Goal: Information Seeking & Learning: Learn about a topic

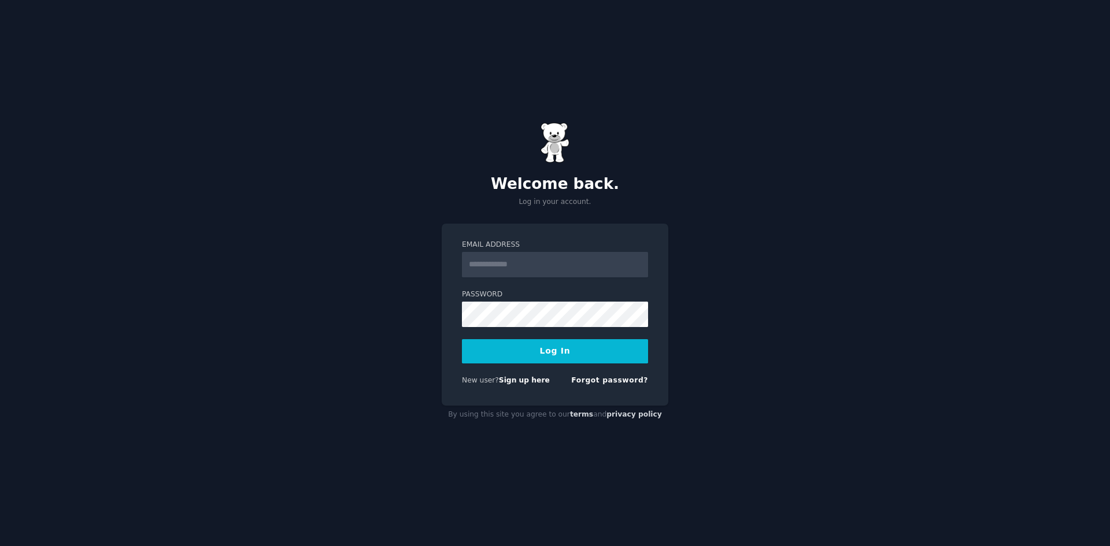
click at [741, 256] on div "Welcome back. Log in your account. Email Address Password Log In New user? Sign…" at bounding box center [555, 273] width 1110 height 546
click at [580, 265] on input "Email Address" at bounding box center [555, 264] width 186 height 25
type input "**********"
click at [524, 383] on link "Sign up here" at bounding box center [524, 380] width 51 height 8
click at [529, 264] on input "Email Address" at bounding box center [555, 264] width 186 height 25
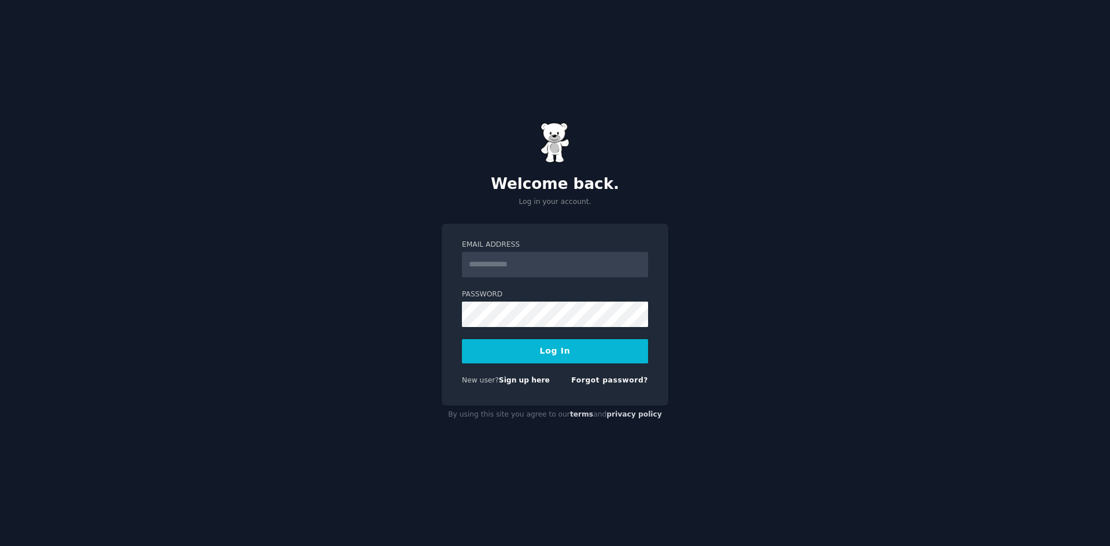
drag, startPoint x: 0, startPoint y: 0, endPoint x: 529, endPoint y: 264, distance: 591.1
click at [529, 264] on input "Email Address" at bounding box center [555, 264] width 186 height 25
type input "**********"
click at [547, 363] on button "Log In" at bounding box center [555, 351] width 186 height 24
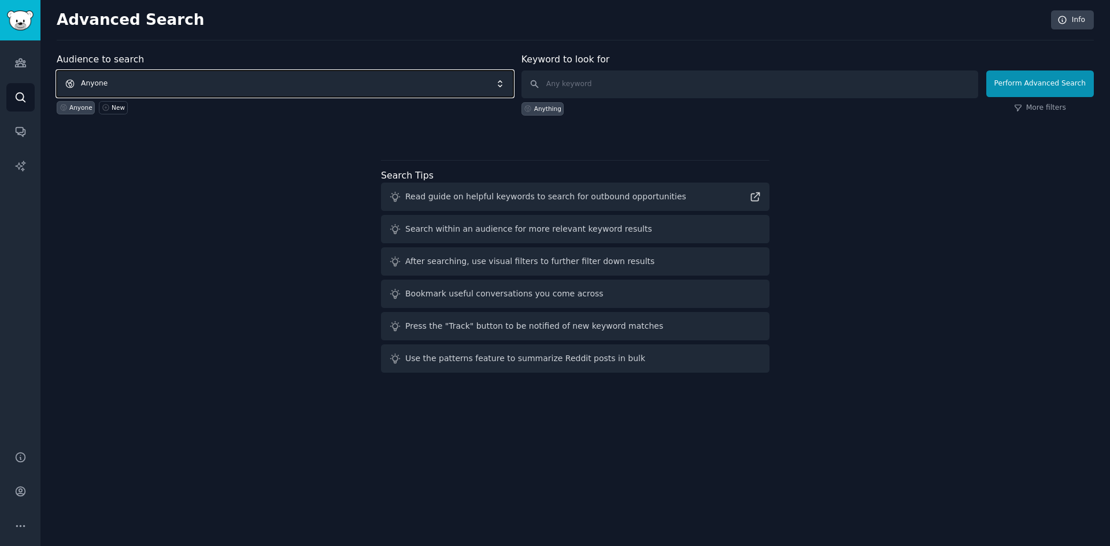
click at [185, 83] on span "Anyone" at bounding box center [285, 84] width 457 height 27
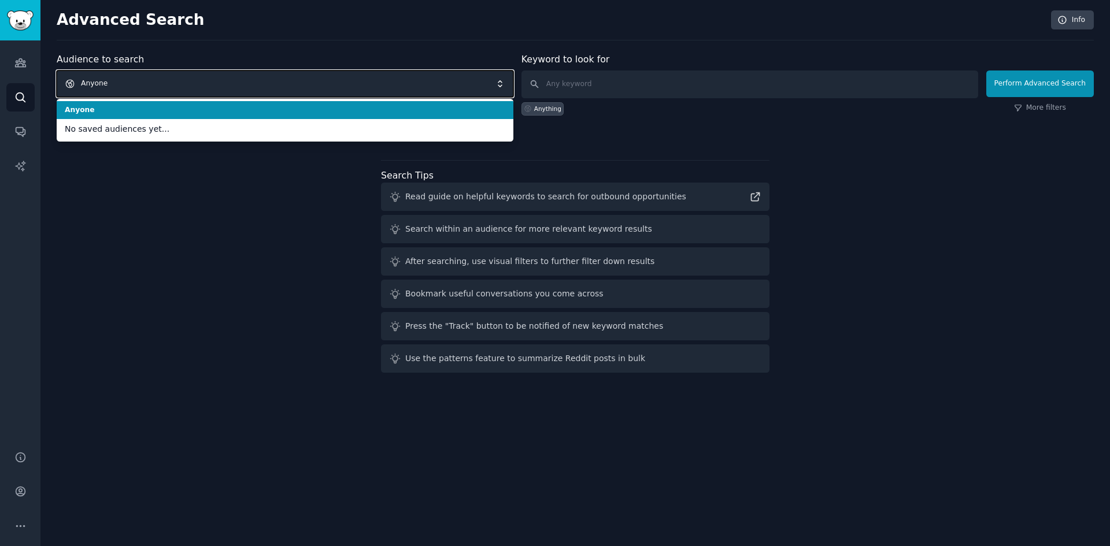
click at [185, 83] on span "Anyone" at bounding box center [285, 84] width 457 height 27
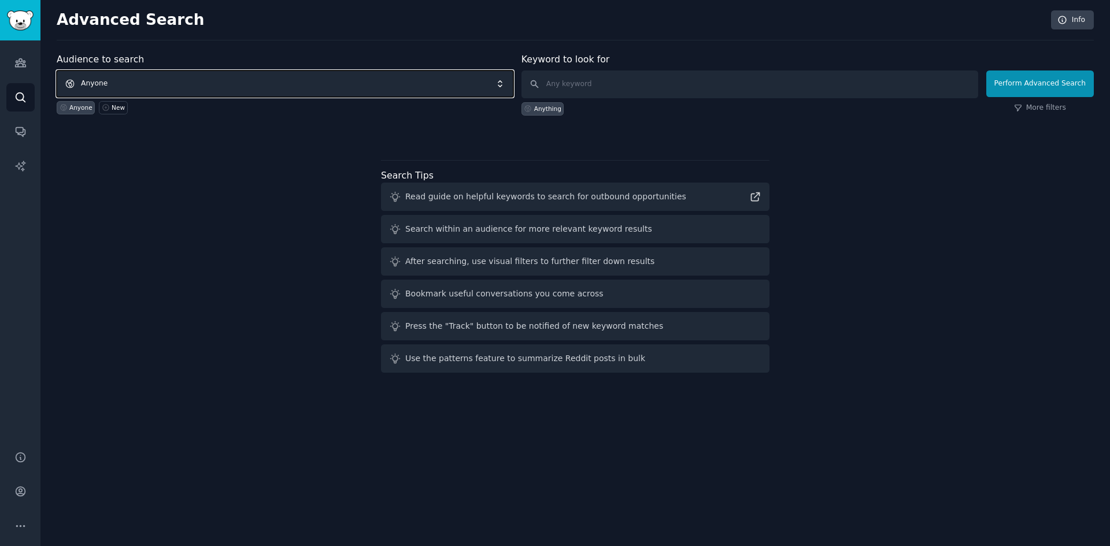
click at [191, 87] on span "Anyone" at bounding box center [285, 84] width 457 height 27
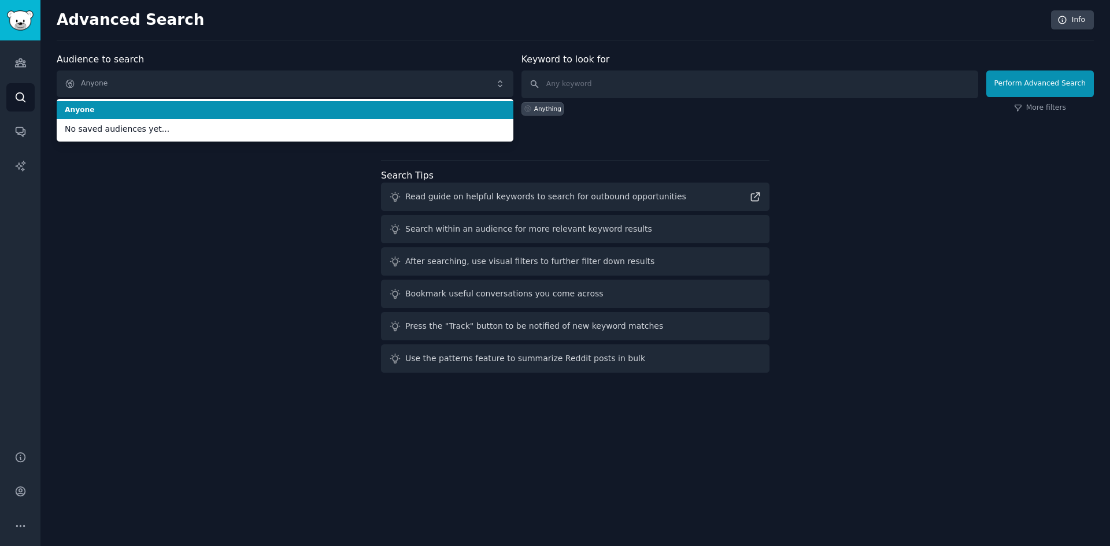
click at [149, 111] on span "Anyone" at bounding box center [285, 110] width 441 height 10
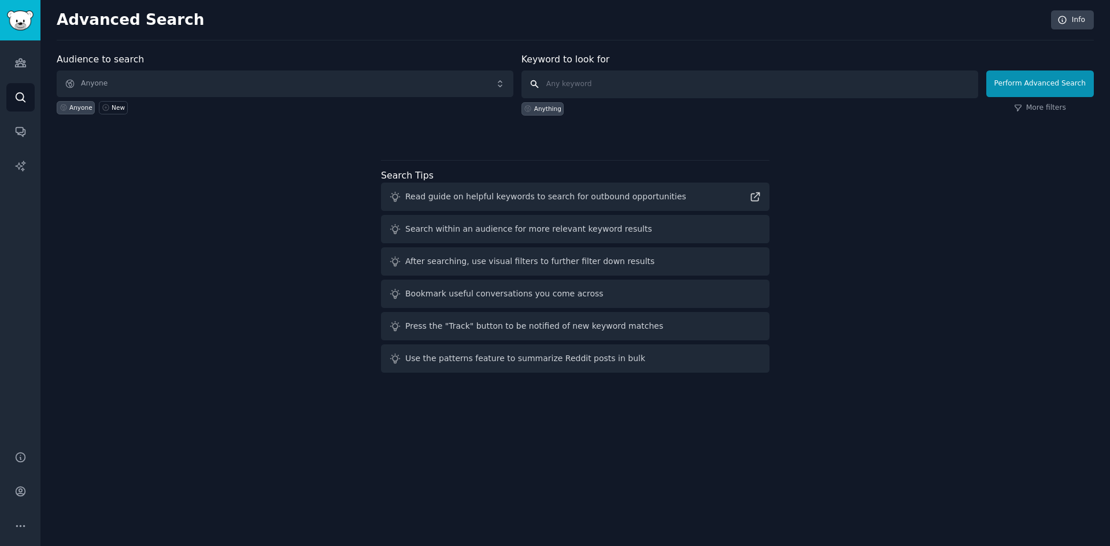
click at [568, 87] on input "text" at bounding box center [750, 85] width 457 height 28
type input "Kickstarter"
click at [849, 135] on div at bounding box center [575, 136] width 1037 height 8
click at [1053, 84] on button "Perform Advanced Search" at bounding box center [1040, 84] width 108 height 27
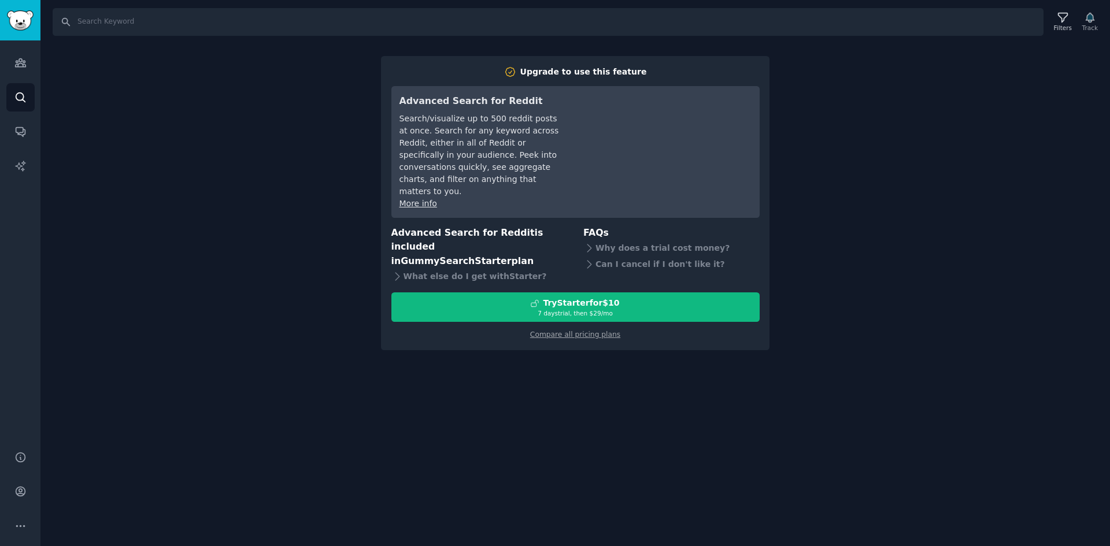
click at [186, 170] on div "Search Filters Track Upgrade to use this feature Advanced Search for Reddit Sea…" at bounding box center [575, 273] width 1070 height 546
click at [25, 66] on icon "Sidebar" at bounding box center [20, 63] width 10 height 8
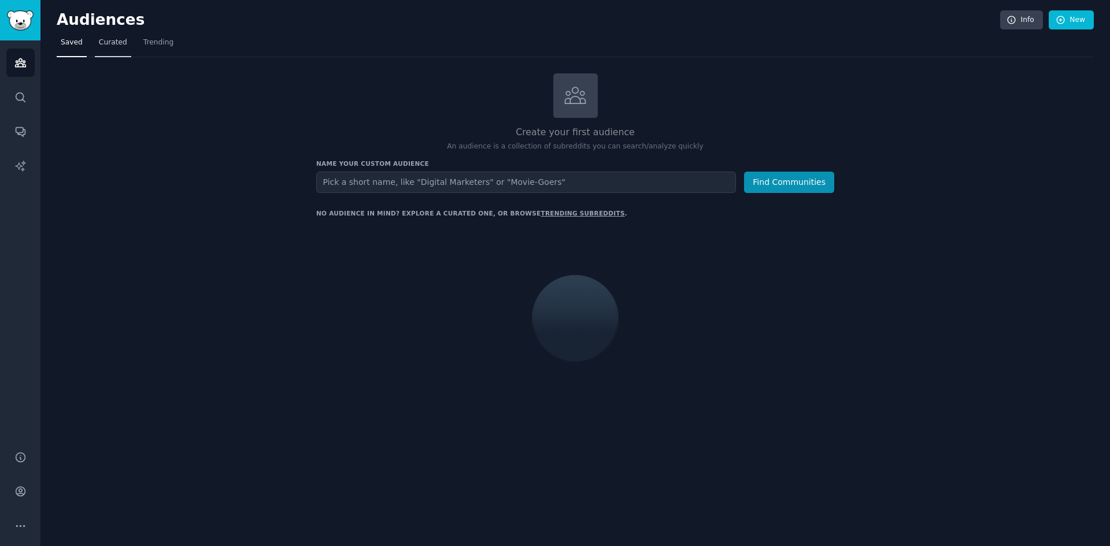
click at [108, 42] on span "Curated" at bounding box center [113, 43] width 28 height 10
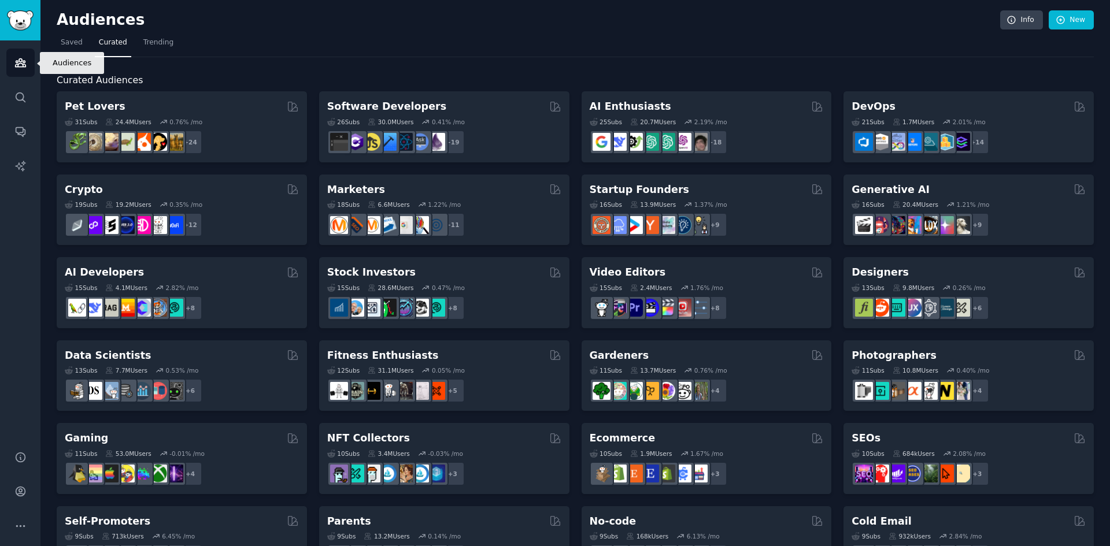
drag, startPoint x: 22, startPoint y: 73, endPoint x: 27, endPoint y: 94, distance: 21.9
click at [22, 73] on link "Audiences" at bounding box center [20, 63] width 28 height 28
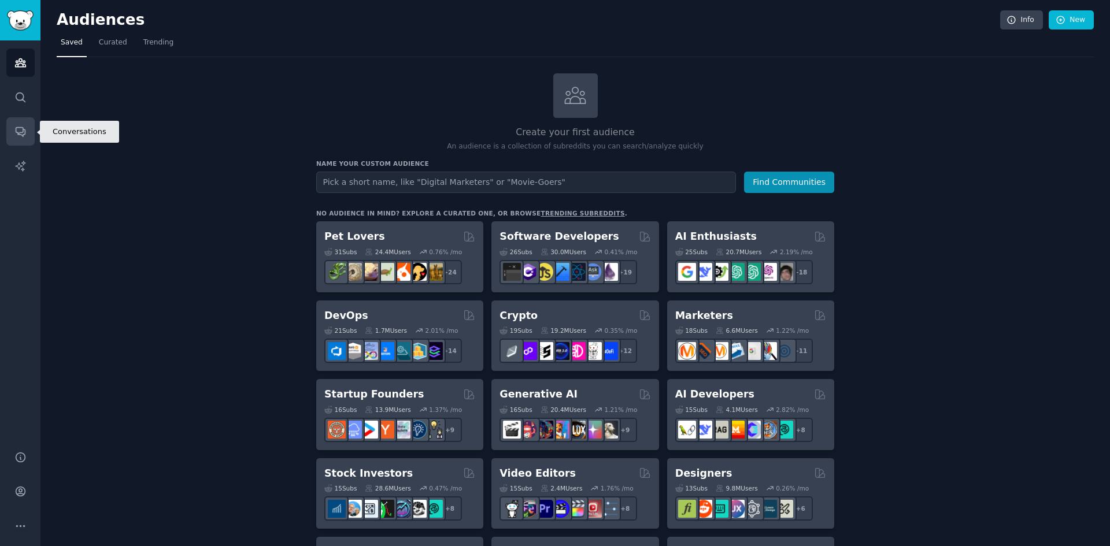
click at [21, 128] on icon "Sidebar" at bounding box center [20, 132] width 9 height 9
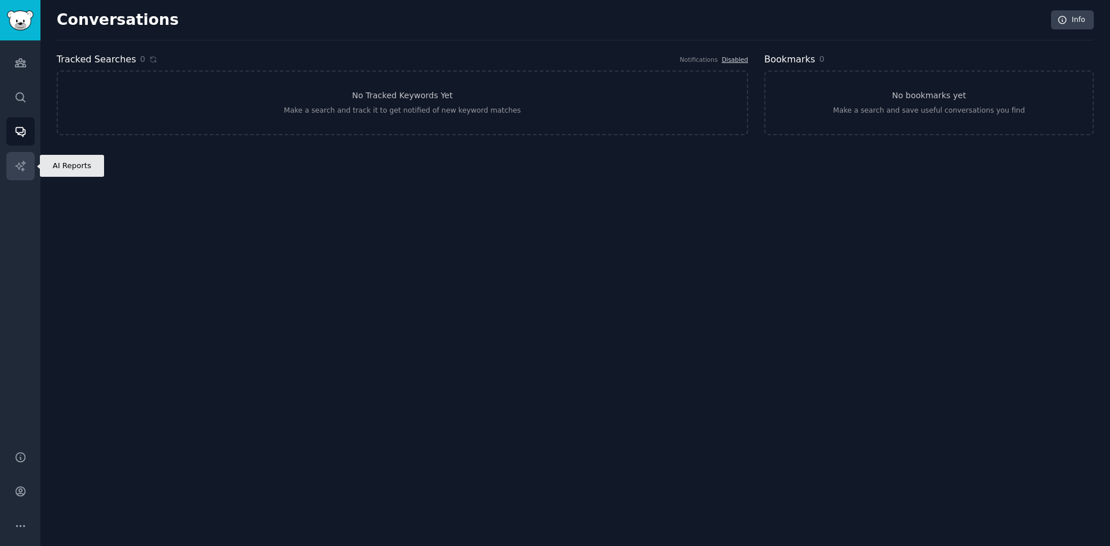
click at [22, 167] on icon "Sidebar" at bounding box center [20, 166] width 12 height 12
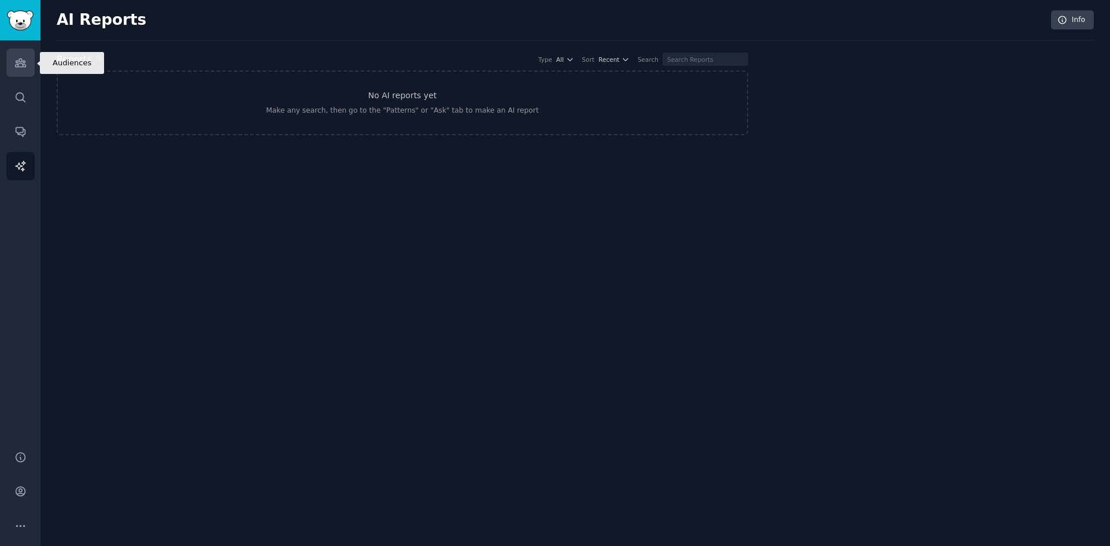
click at [21, 65] on icon "Sidebar" at bounding box center [20, 63] width 12 height 12
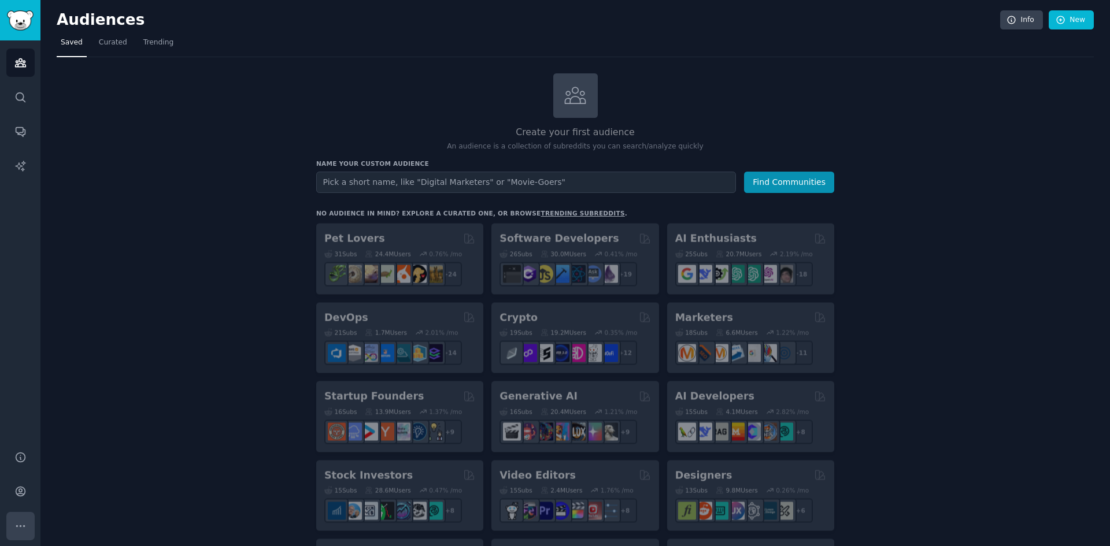
click at [25, 526] on icon "Sidebar" at bounding box center [20, 526] width 12 height 12
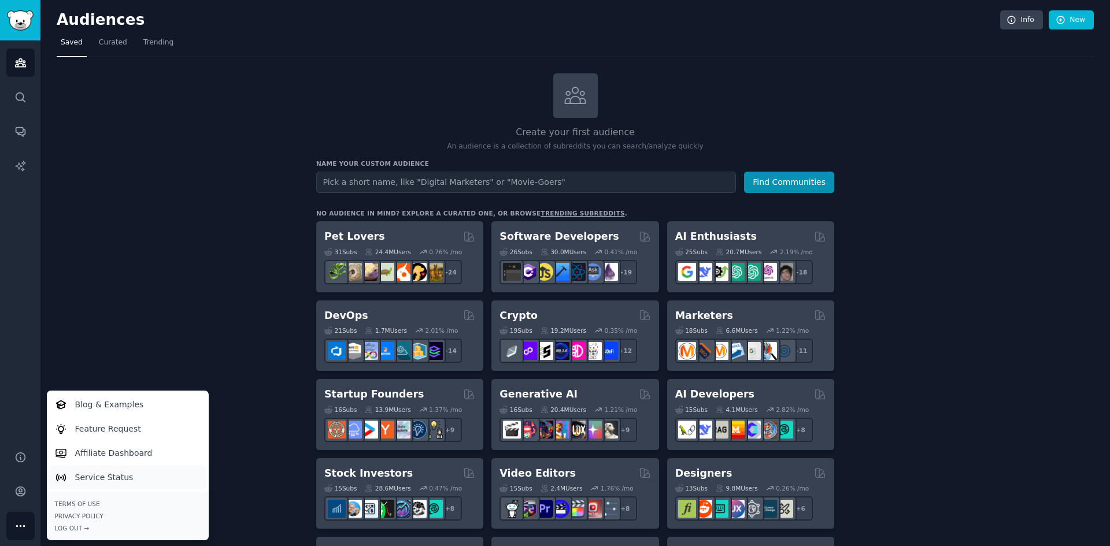
click at [128, 484] on link "Service Status" at bounding box center [128, 477] width 158 height 24
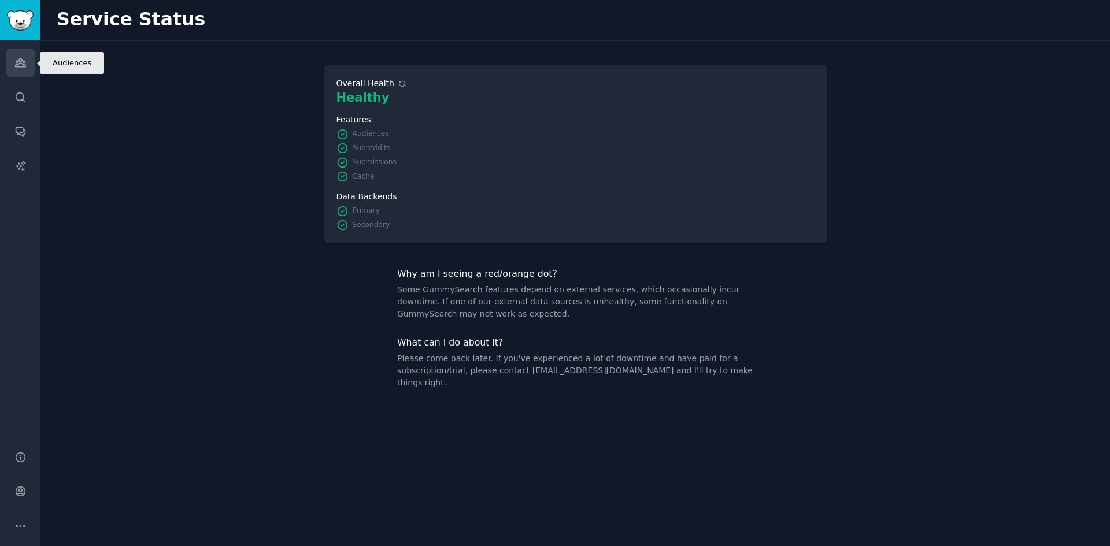
click at [29, 67] on link "Audiences" at bounding box center [20, 63] width 28 height 28
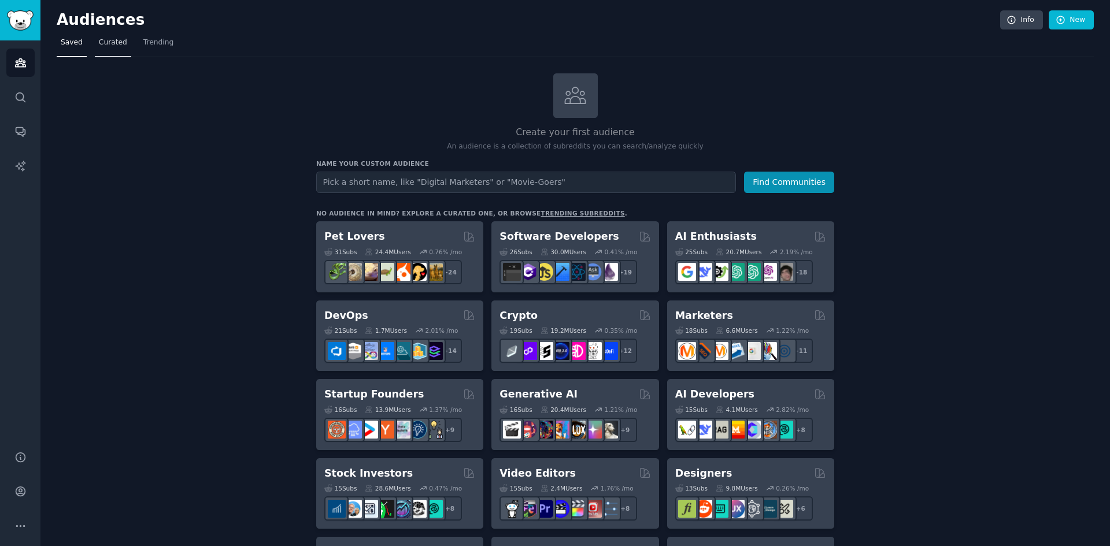
click at [108, 42] on span "Curated" at bounding box center [113, 43] width 28 height 10
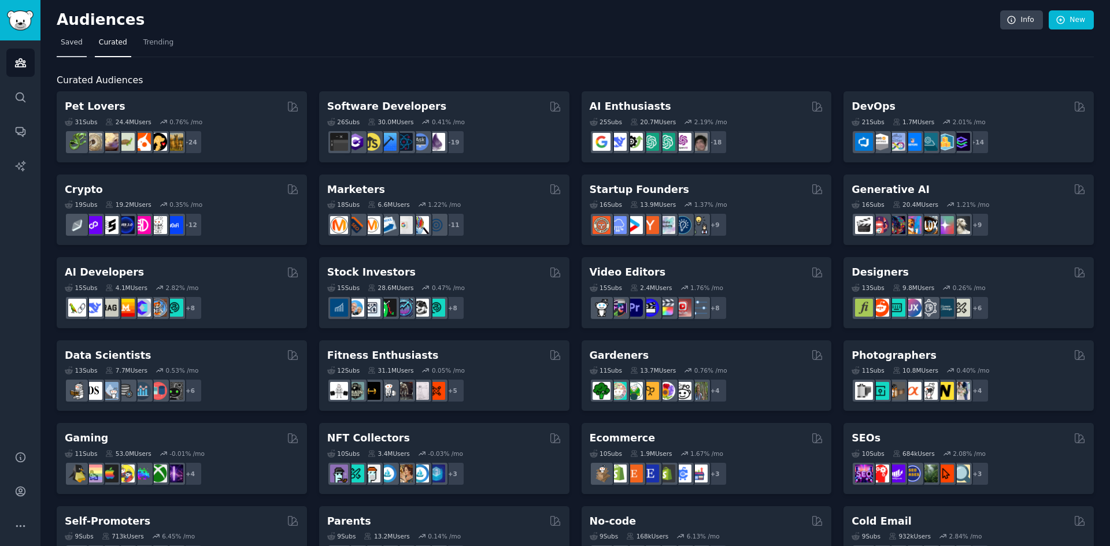
click at [64, 43] on span "Saved" at bounding box center [72, 43] width 22 height 10
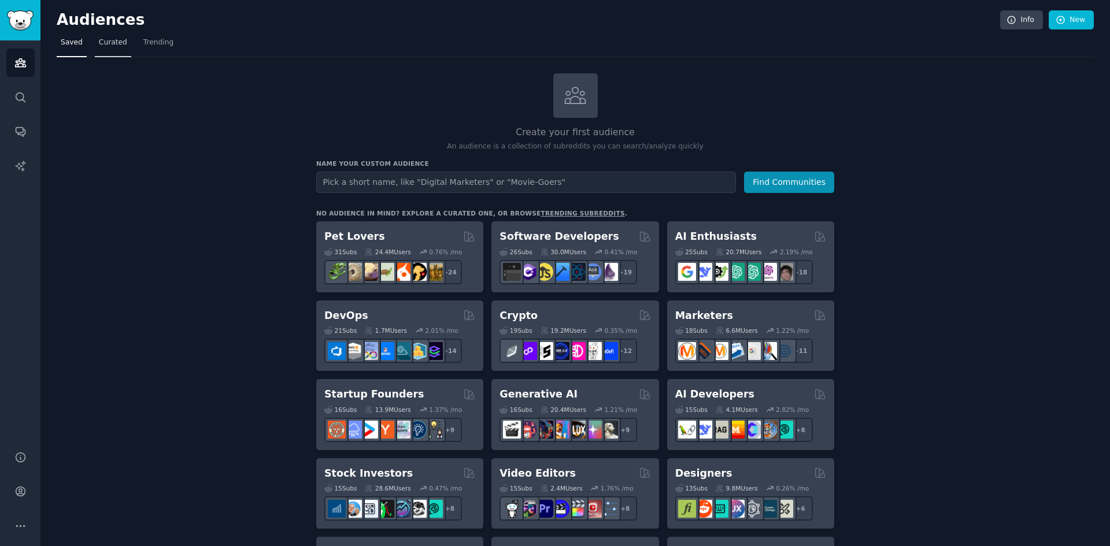
click at [113, 44] on span "Curated" at bounding box center [113, 43] width 28 height 10
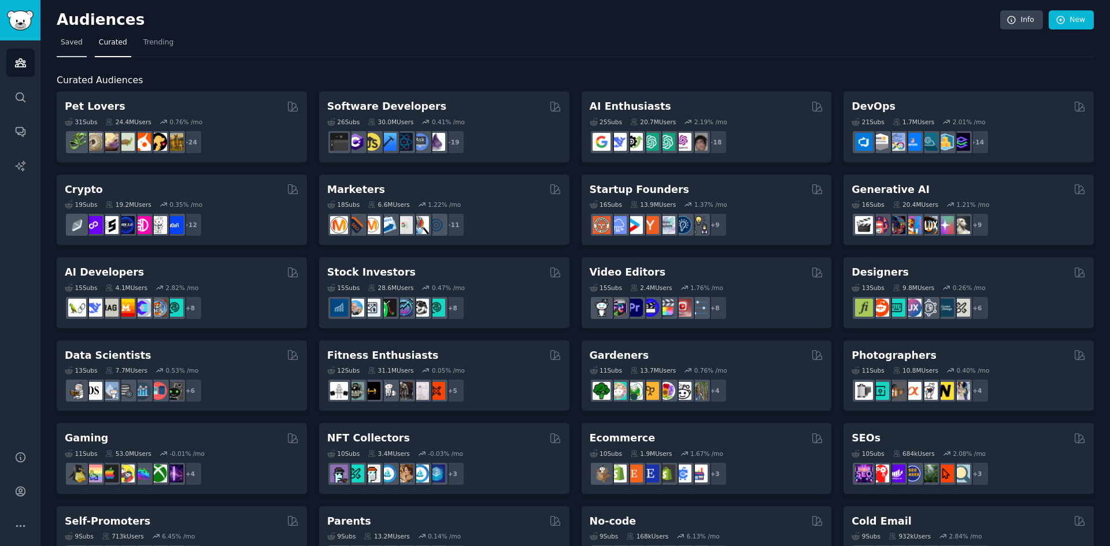
click at [72, 44] on span "Saved" at bounding box center [72, 43] width 22 height 10
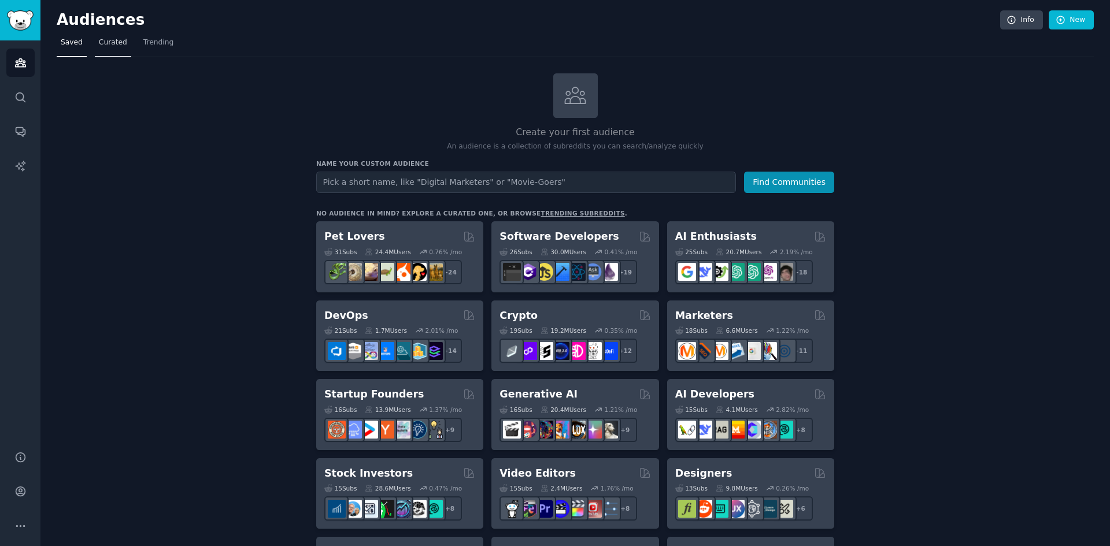
click at [110, 43] on span "Curated" at bounding box center [113, 43] width 28 height 10
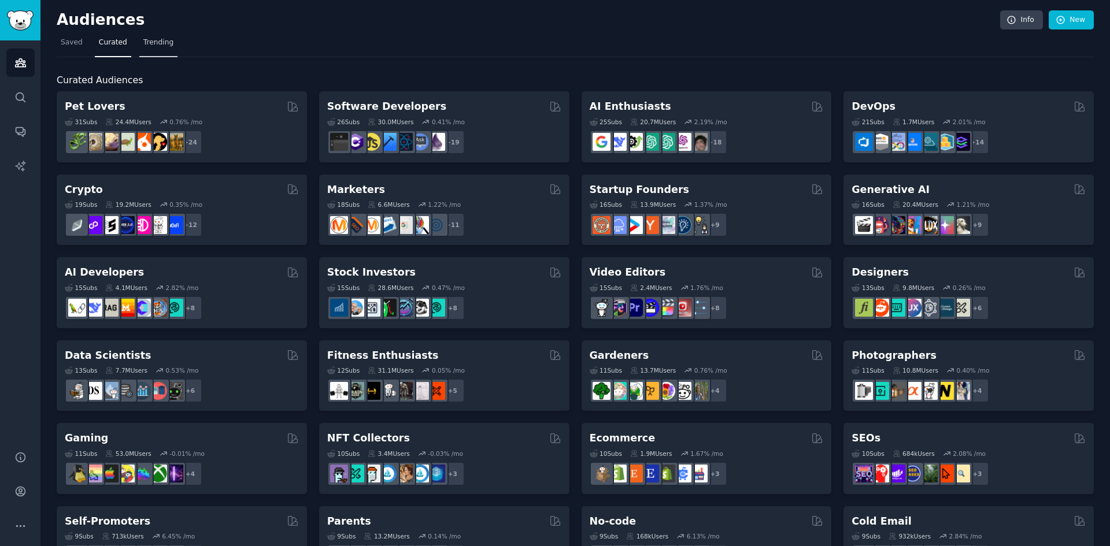
click at [161, 45] on span "Trending" at bounding box center [158, 43] width 30 height 10
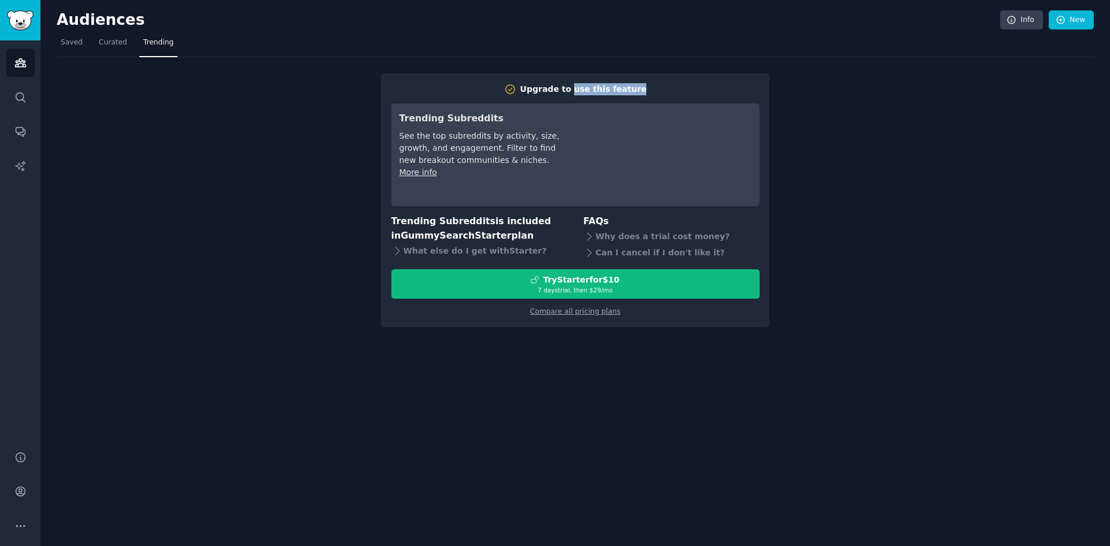
drag, startPoint x: 576, startPoint y: 87, endPoint x: 659, endPoint y: 83, distance: 83.4
click at [659, 83] on h2 "Upgrade to use this feature" at bounding box center [575, 89] width 368 height 12
click at [835, 147] on div "Upgrade to use this feature Trending Subreddits See the top subreddits by activ…" at bounding box center [575, 192] width 1037 height 270
click at [1029, 21] on link "Info" at bounding box center [1021, 20] width 43 height 20
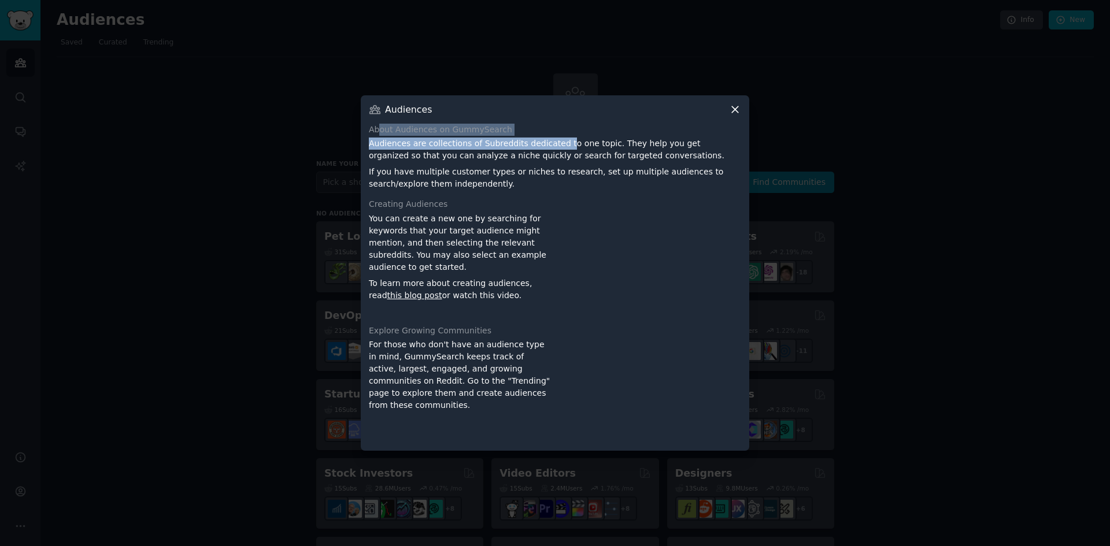
drag, startPoint x: 378, startPoint y: 128, endPoint x: 569, endPoint y: 142, distance: 191.9
click at [569, 142] on div "About Audiences on GummySearch Audiences are collections of Subreddits dedicate…" at bounding box center [555, 157] width 372 height 67
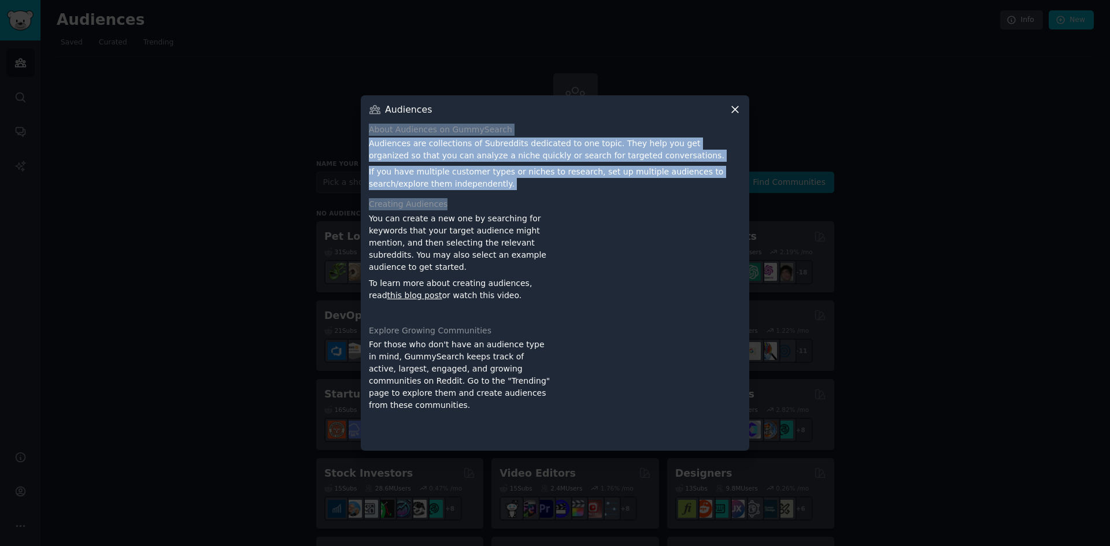
drag, startPoint x: 369, startPoint y: 132, endPoint x: 504, endPoint y: 191, distance: 147.3
click at [504, 191] on div "About Audiences on GummySearch Audiences are collections of Subreddits dedicate…" at bounding box center [555, 284] width 372 height 320
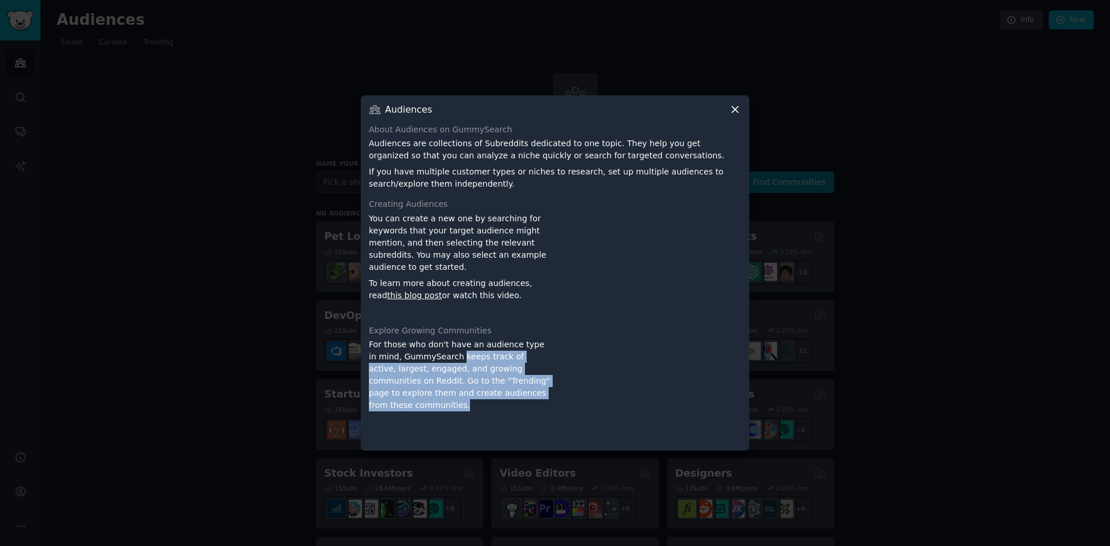
drag, startPoint x: 452, startPoint y: 357, endPoint x: 443, endPoint y: 405, distance: 48.3
click at [443, 405] on div "For those who don't have an audience type in mind, GummySearch keeps track of a…" at bounding box center [460, 391] width 182 height 104
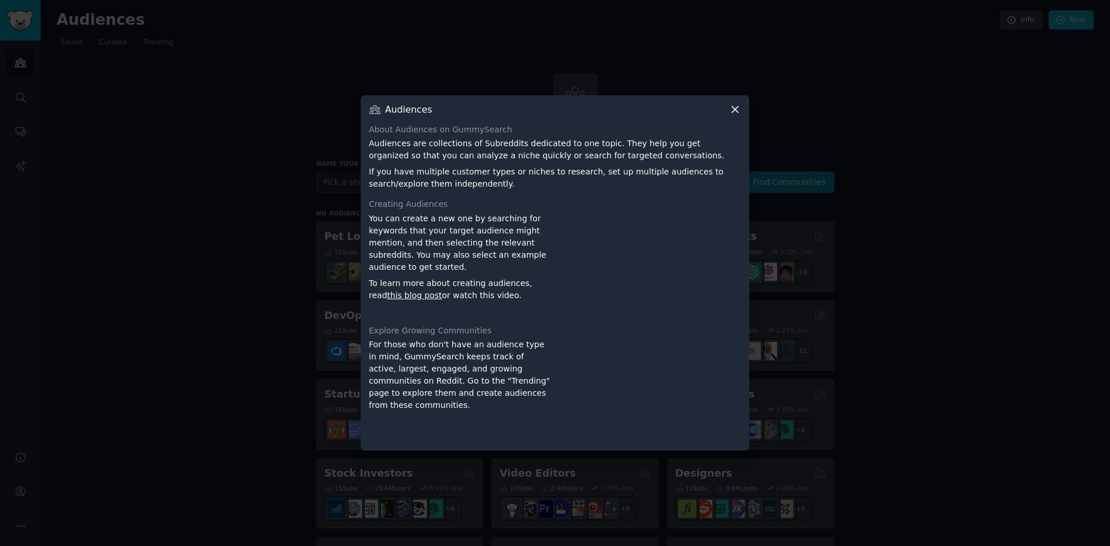
click at [737, 109] on icon at bounding box center [735, 109] width 12 height 12
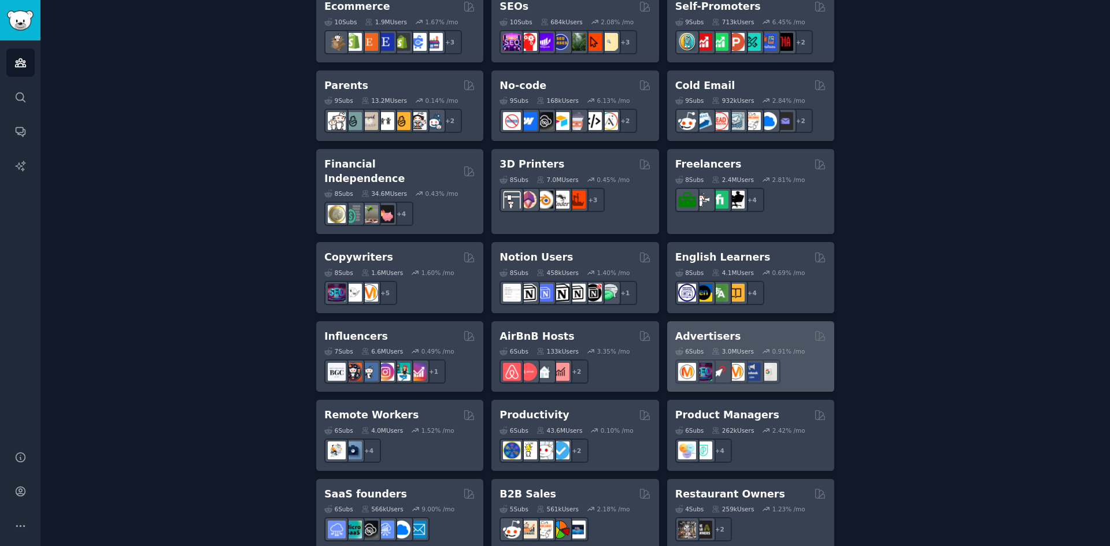
scroll to position [672, 0]
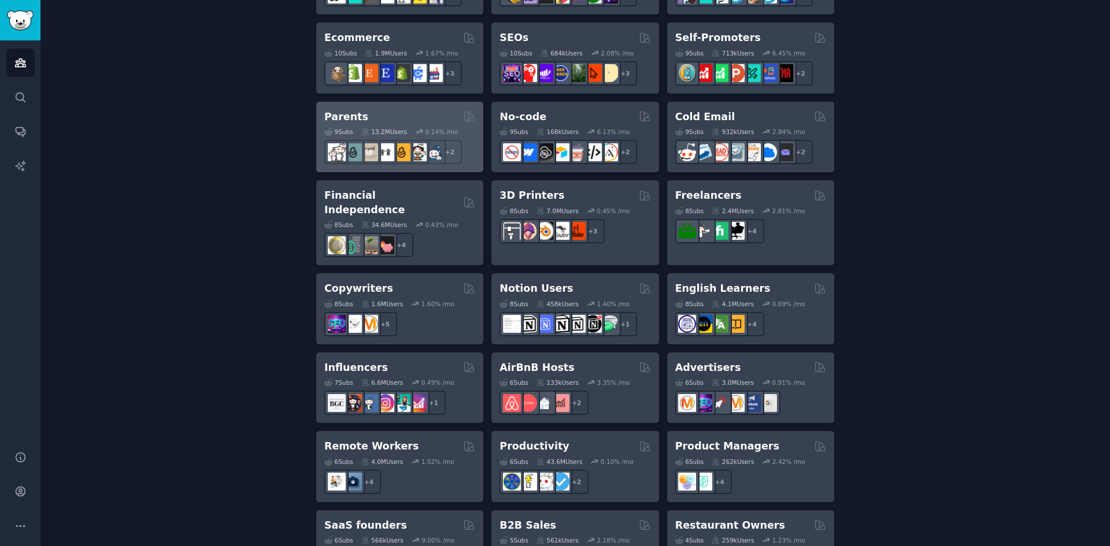
click at [409, 119] on div "Parents" at bounding box center [399, 117] width 151 height 14
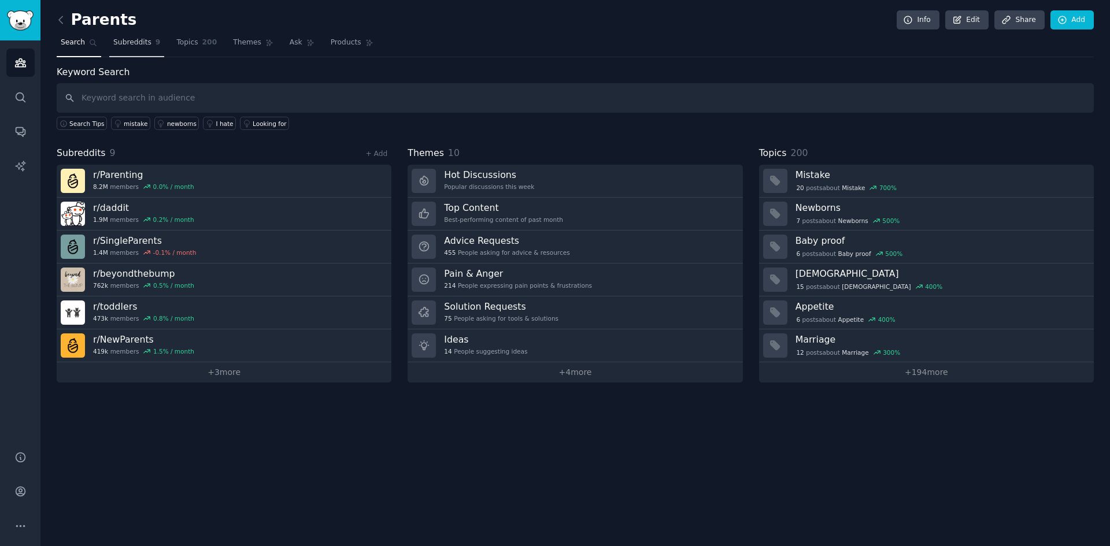
click at [129, 39] on span "Subreddits" at bounding box center [132, 43] width 38 height 10
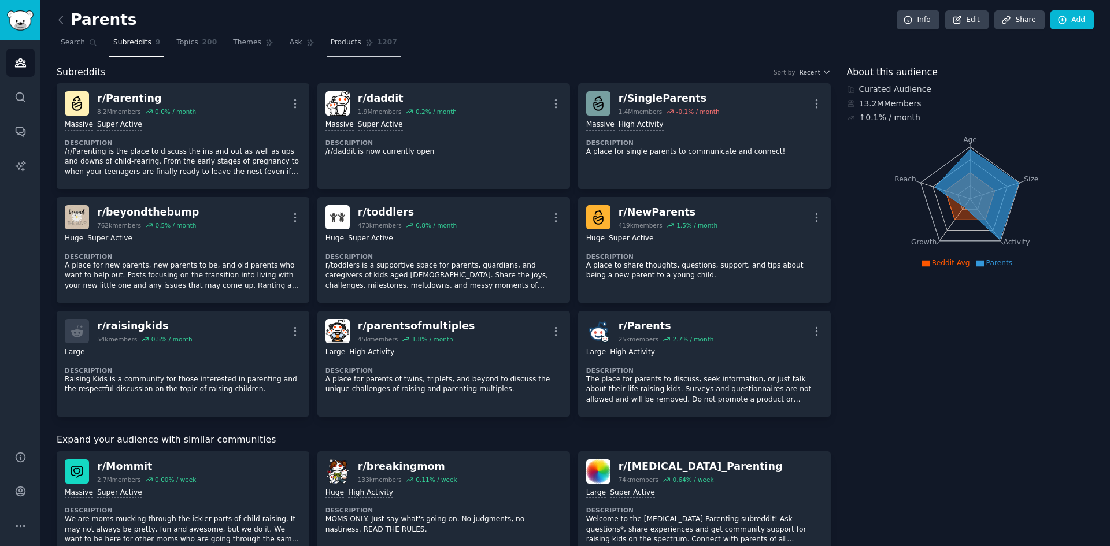
click at [332, 41] on span "Products" at bounding box center [346, 43] width 31 height 10
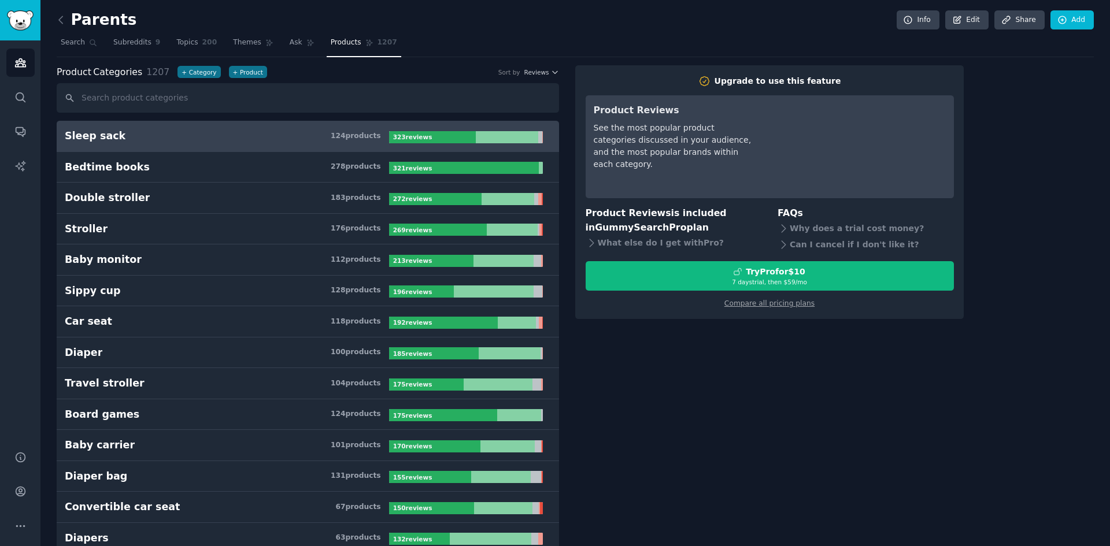
click at [430, 139] on div "323 review s" at bounding box center [413, 137] width 49 height 12
click at [353, 139] on div "124 product s" at bounding box center [356, 136] width 50 height 10
click at [202, 42] on span "200" at bounding box center [209, 43] width 15 height 10
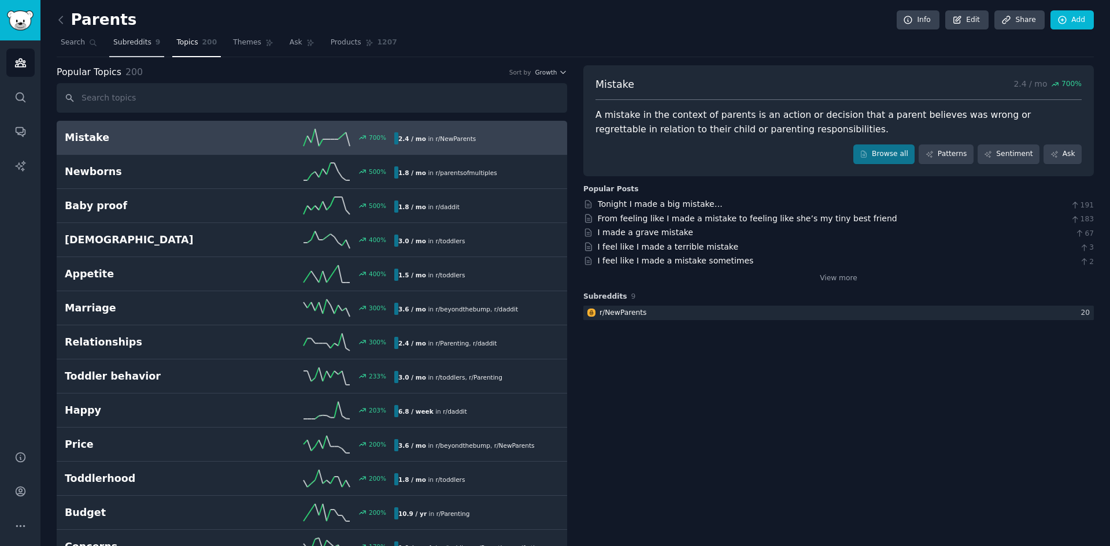
click at [134, 38] on span "Subreddits" at bounding box center [132, 43] width 38 height 10
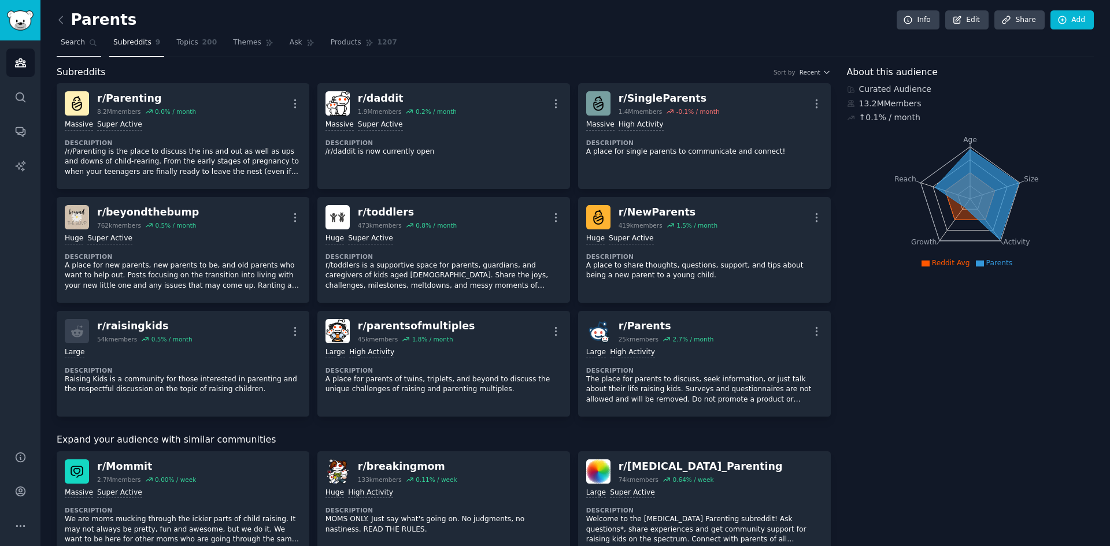
click at [77, 38] on span "Search" at bounding box center [73, 43] width 24 height 10
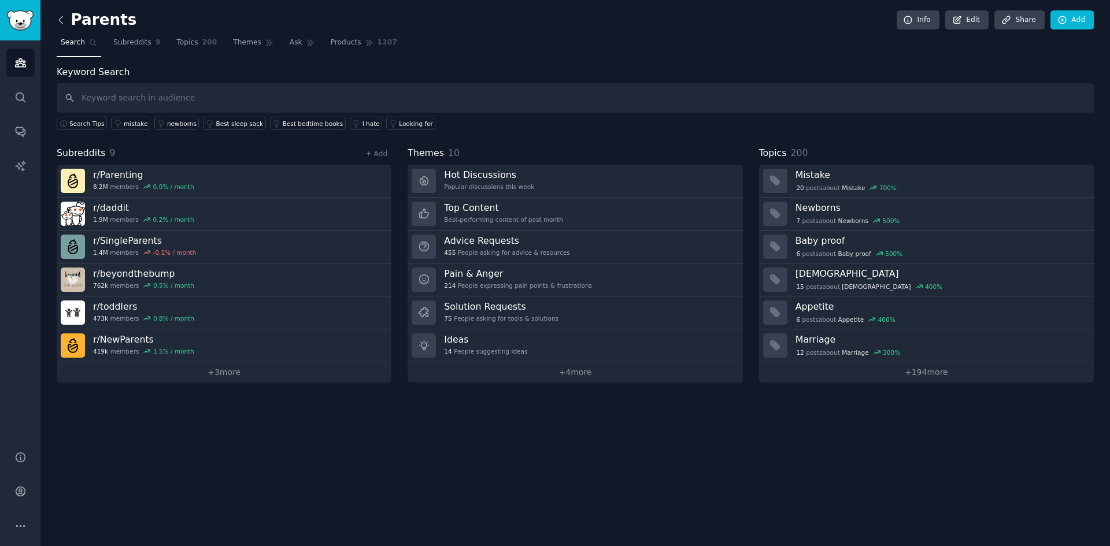
click at [63, 17] on icon at bounding box center [61, 20] width 12 height 12
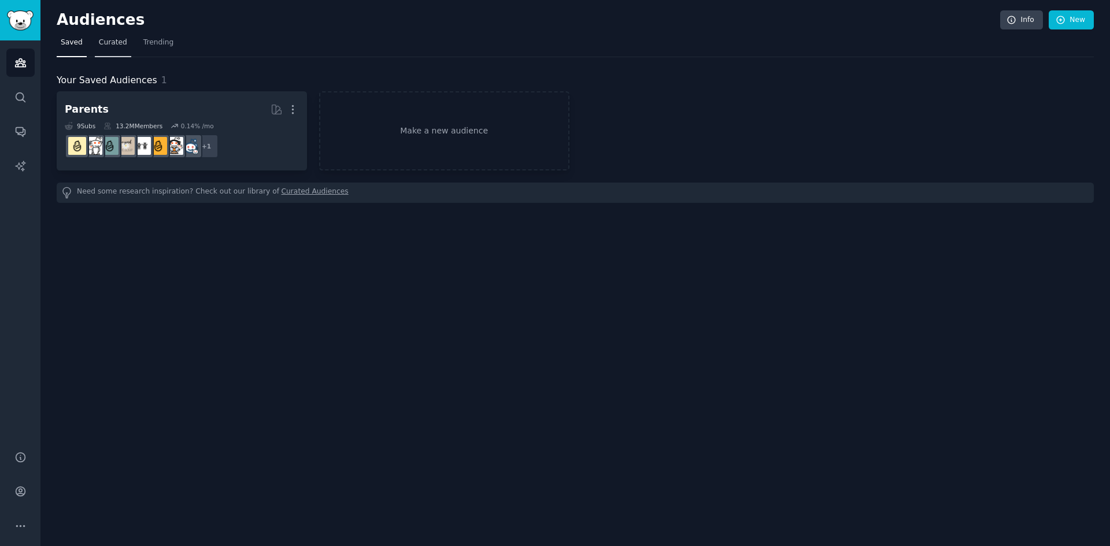
click at [111, 43] on span "Curated" at bounding box center [113, 43] width 28 height 10
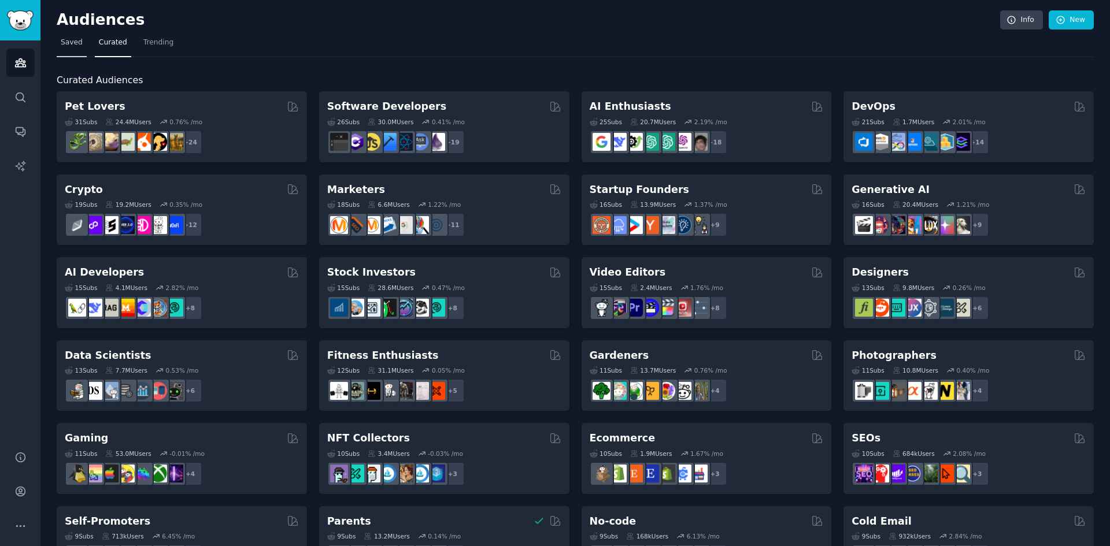
click at [73, 39] on span "Saved" at bounding box center [72, 43] width 22 height 10
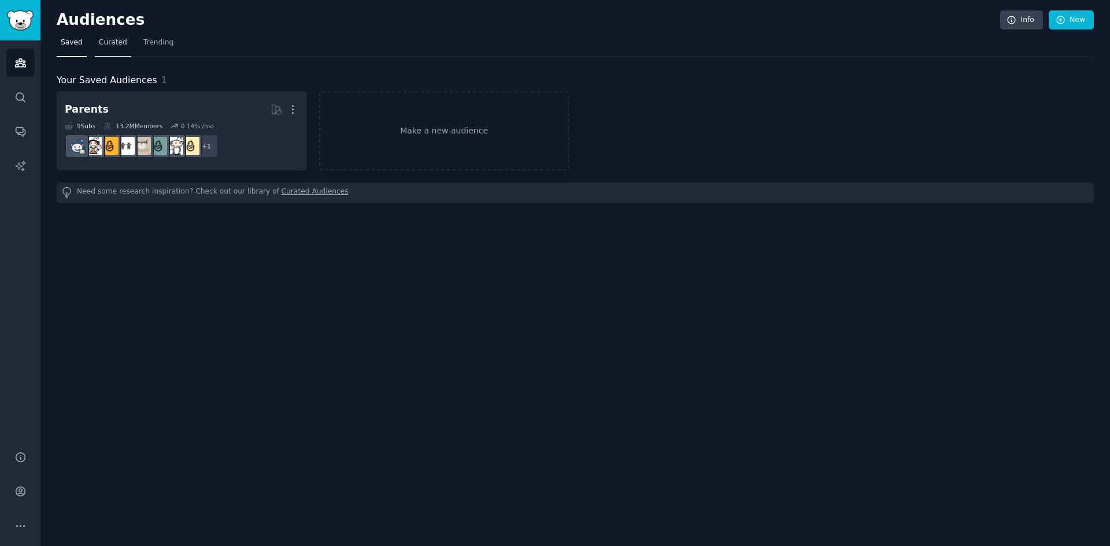
click at [103, 39] on span "Curated" at bounding box center [113, 43] width 28 height 10
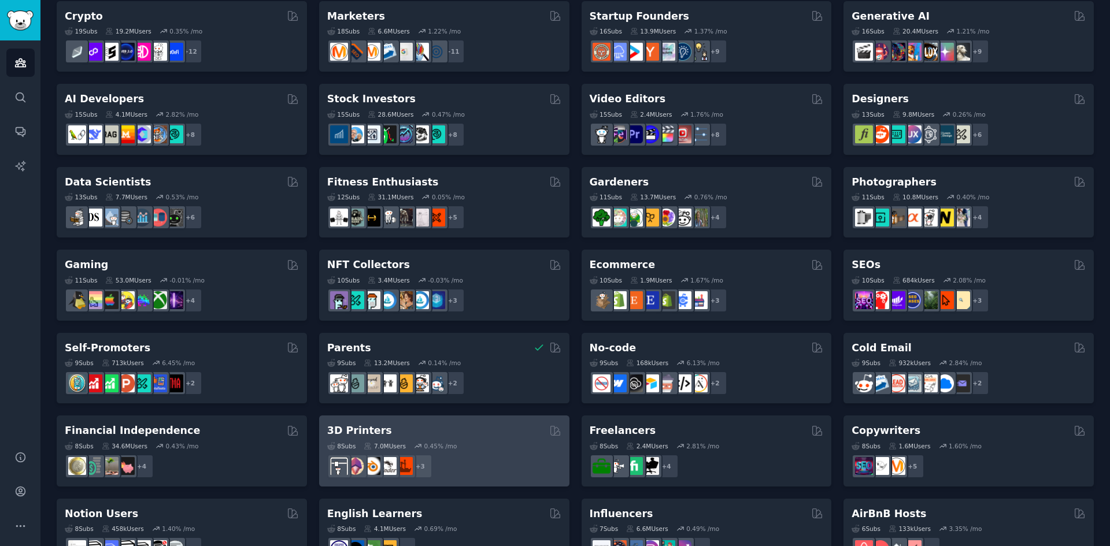
scroll to position [379, 0]
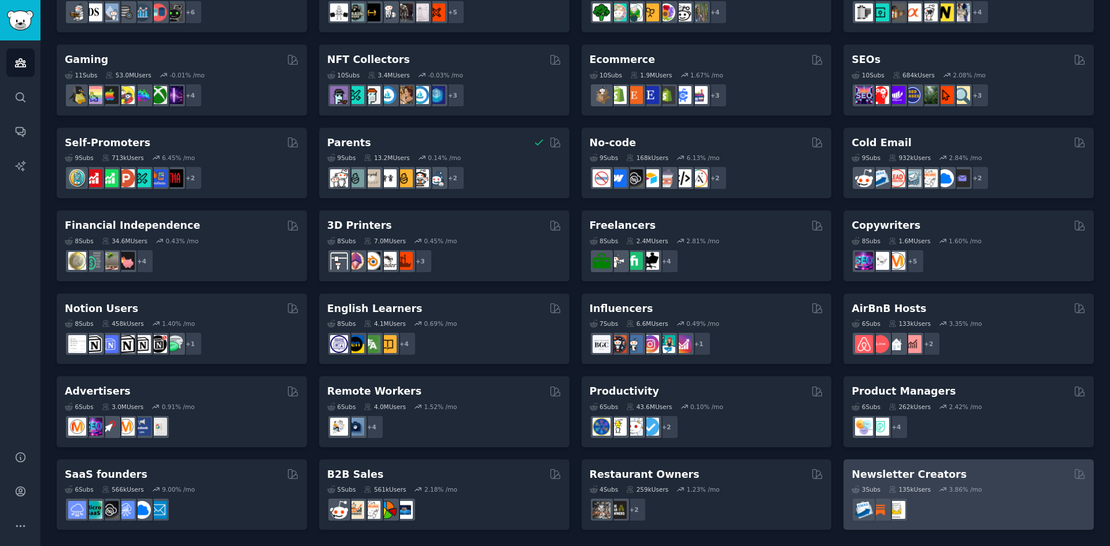
click at [994, 479] on div "Newsletter Creators" at bounding box center [969, 475] width 234 height 14
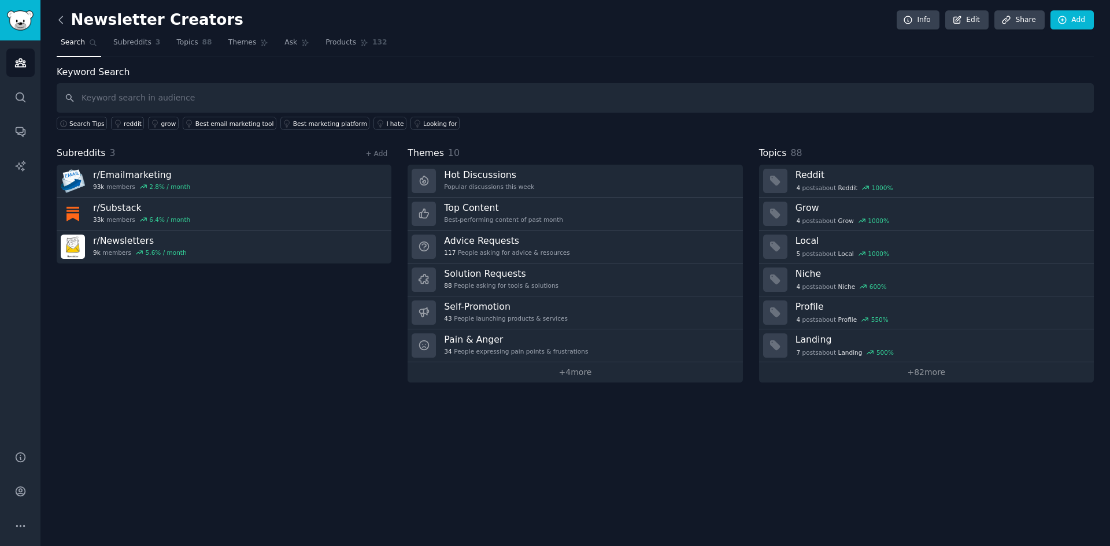
click at [62, 24] on icon at bounding box center [61, 20] width 12 height 12
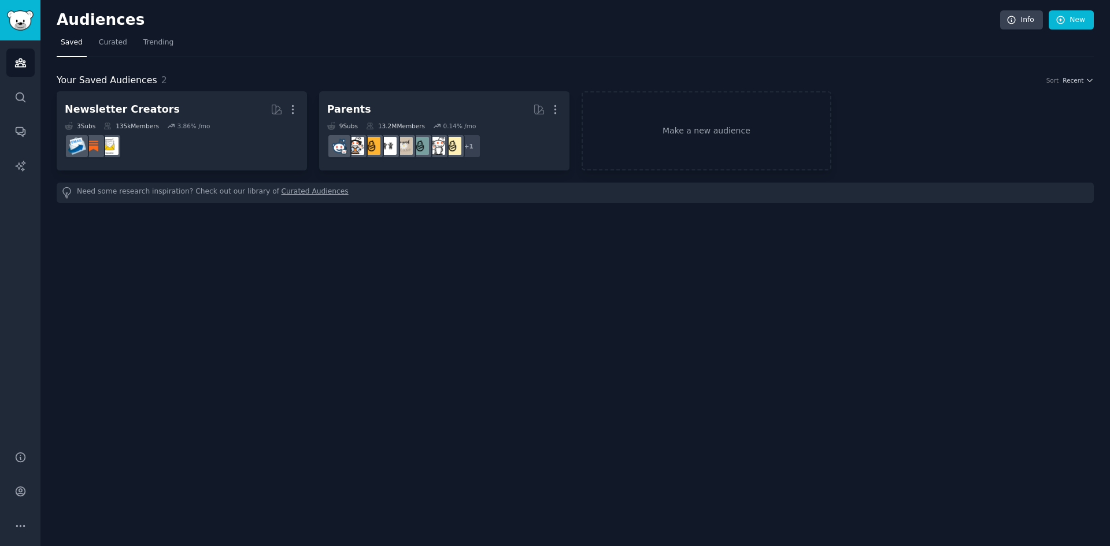
click at [74, 42] on span "Saved" at bounding box center [72, 43] width 22 height 10
click at [116, 43] on span "Curated" at bounding box center [113, 43] width 28 height 10
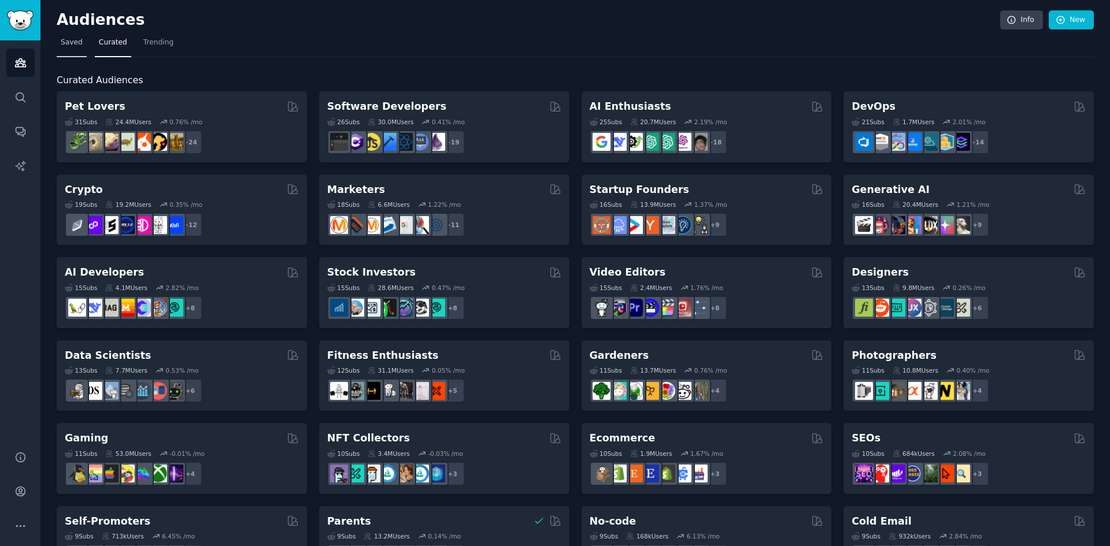
click at [73, 46] on span "Saved" at bounding box center [72, 43] width 22 height 10
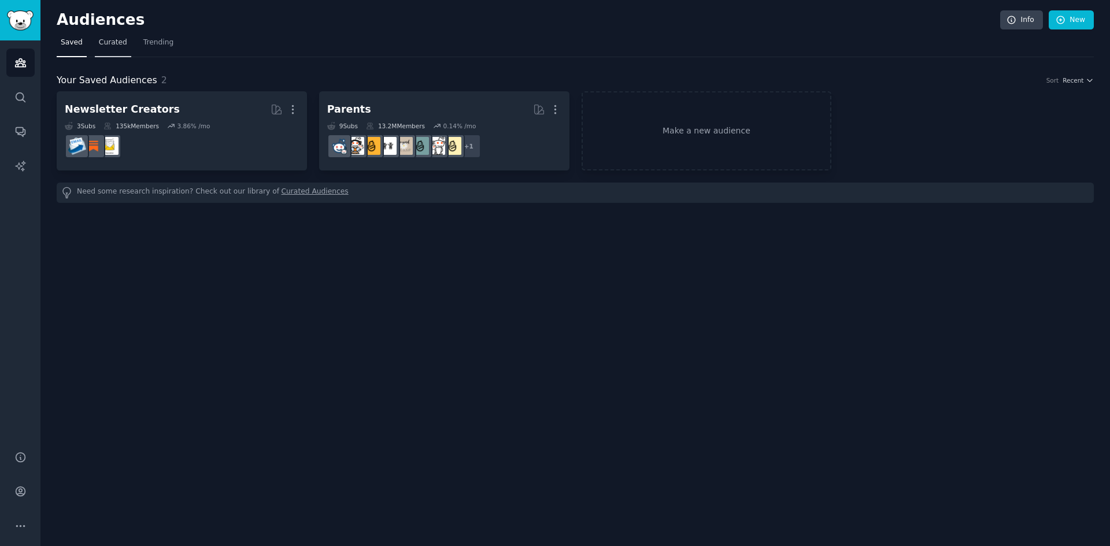
click at [115, 39] on span "Curated" at bounding box center [113, 43] width 28 height 10
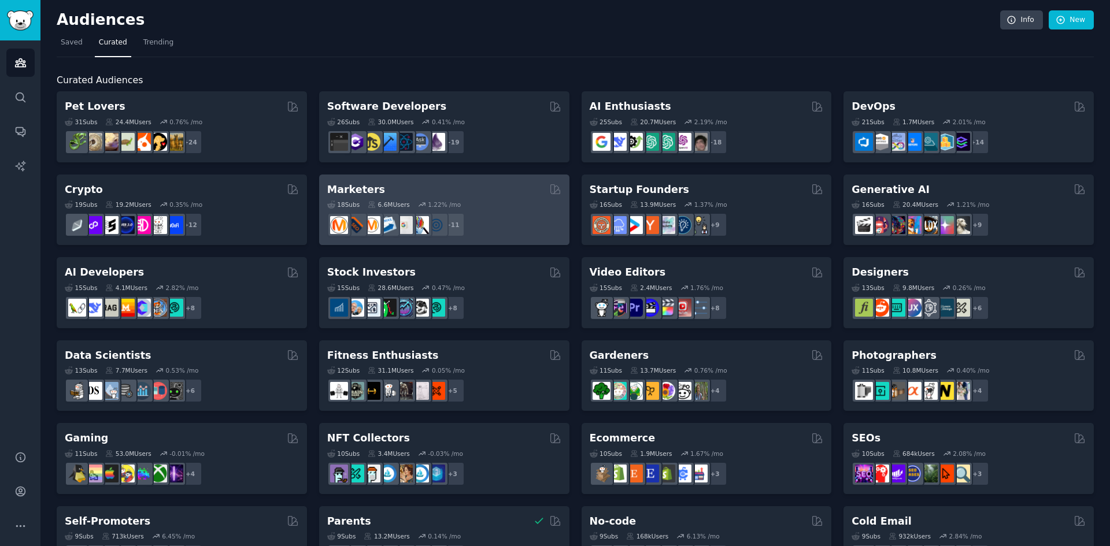
click at [477, 194] on div "Marketers" at bounding box center [444, 190] width 234 height 14
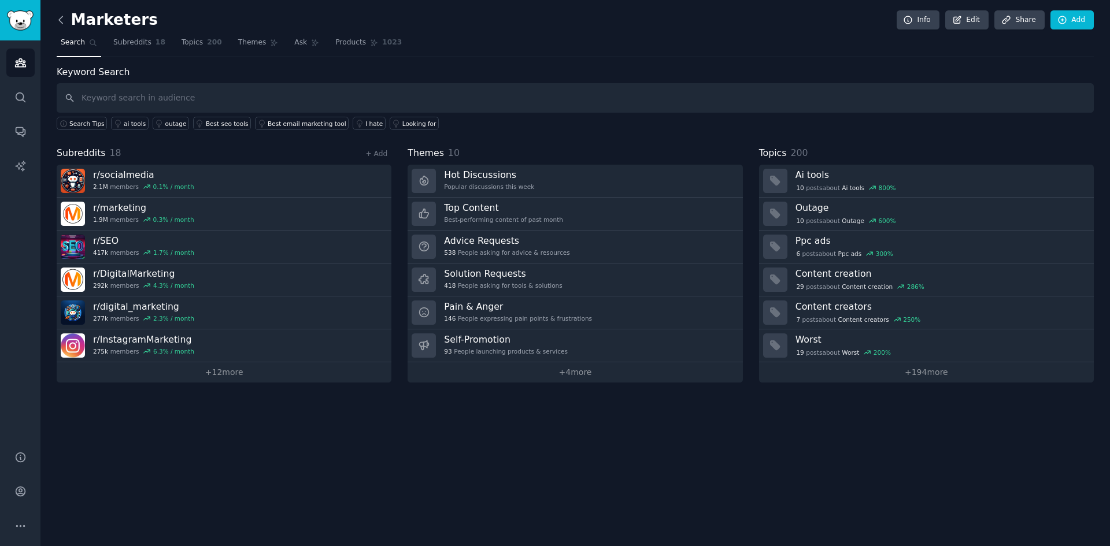
click at [60, 17] on icon at bounding box center [61, 20] width 12 height 12
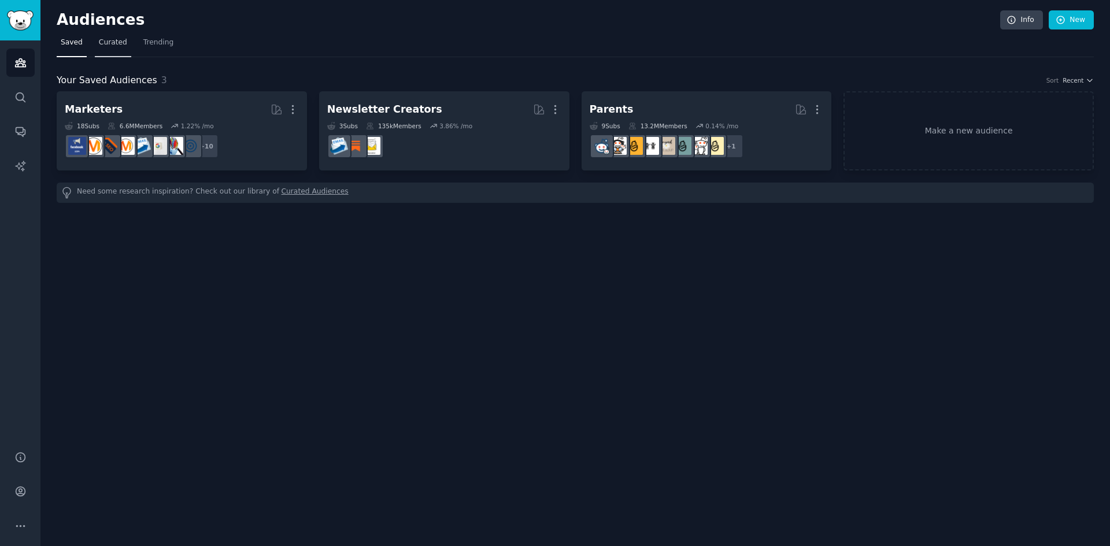
click at [118, 44] on span "Curated" at bounding box center [113, 43] width 28 height 10
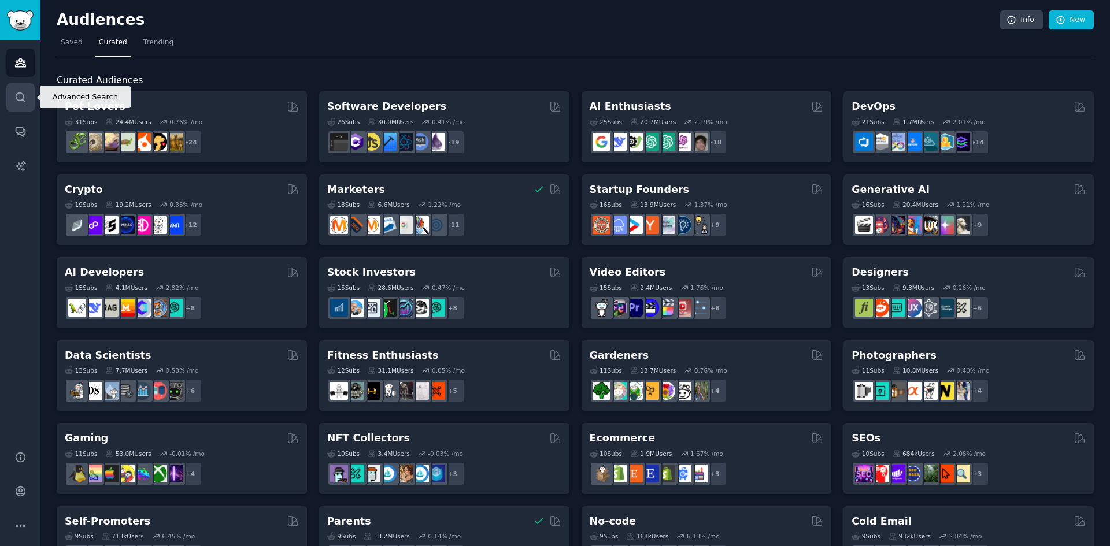
click at [20, 88] on link "Search" at bounding box center [20, 97] width 28 height 28
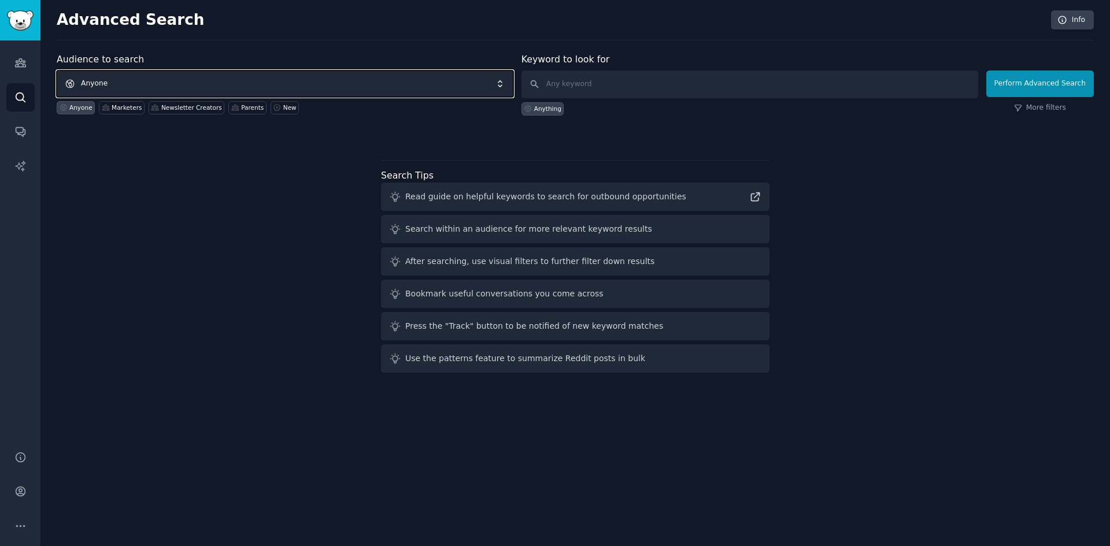
click at [161, 83] on span "Anyone" at bounding box center [285, 84] width 457 height 27
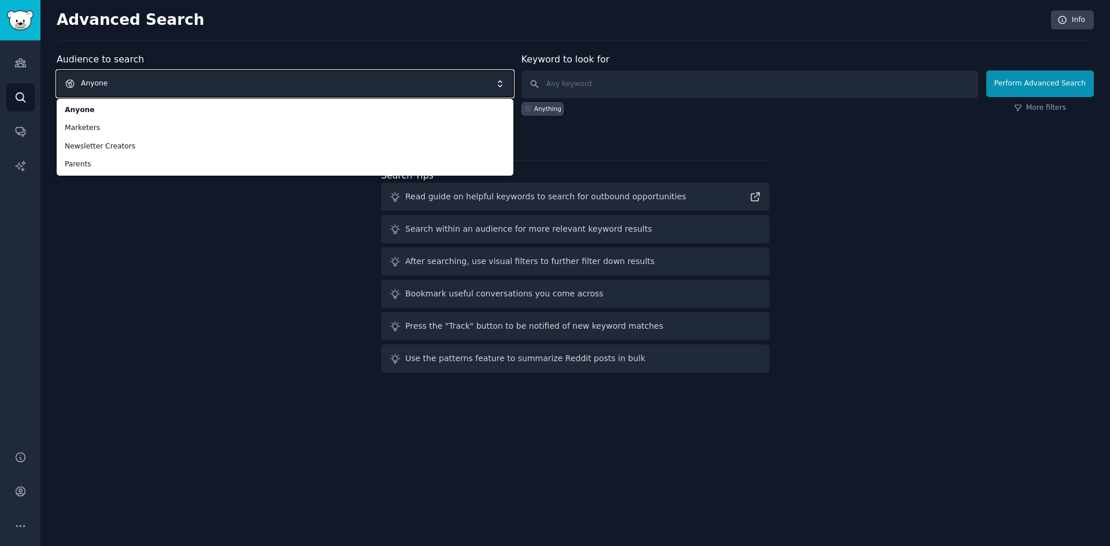
click at [201, 81] on span "Anyone" at bounding box center [285, 84] width 457 height 27
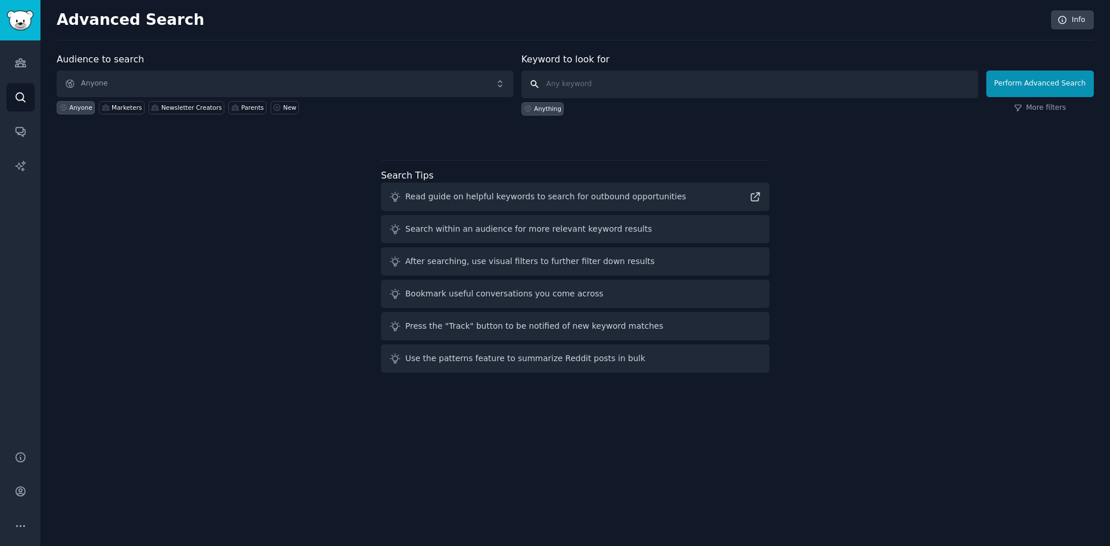
click at [594, 88] on input "text" at bounding box center [750, 85] width 457 height 28
type input "Crowdfunding"
click button "Perform Advanced Search" at bounding box center [1040, 84] width 108 height 27
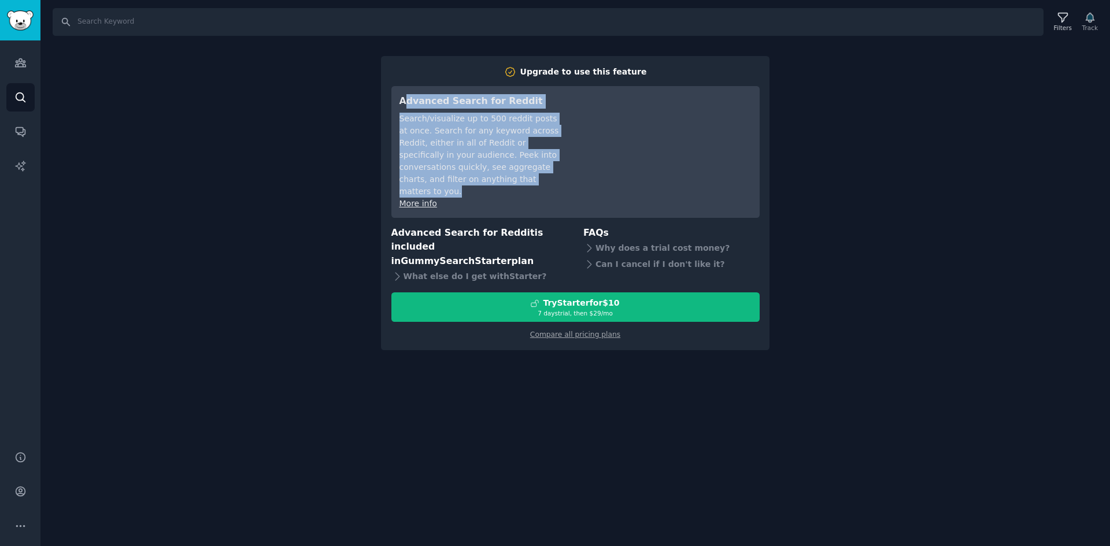
drag, startPoint x: 409, startPoint y: 104, endPoint x: 541, endPoint y: 193, distance: 159.2
click at [541, 193] on div "Advanced Search for Reddit Search/visualize up to 500 reddit posts at once. Sea…" at bounding box center [481, 152] width 162 height 116
click at [541, 194] on div "Search/visualize up to 500 reddit posts at once. Search for any keyword across …" at bounding box center [481, 155] width 162 height 85
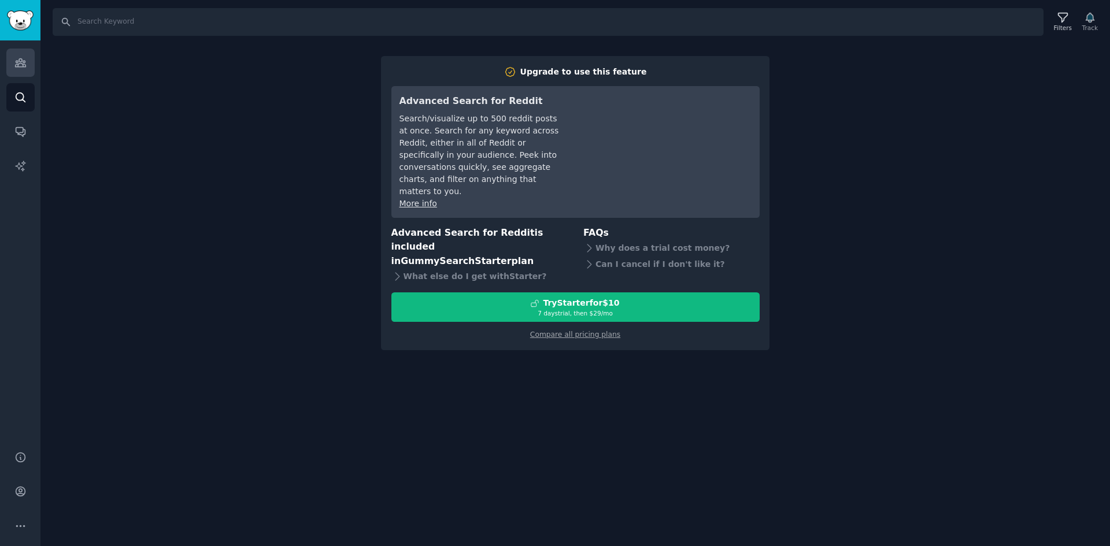
click at [26, 66] on icon "Sidebar" at bounding box center [20, 63] width 12 height 12
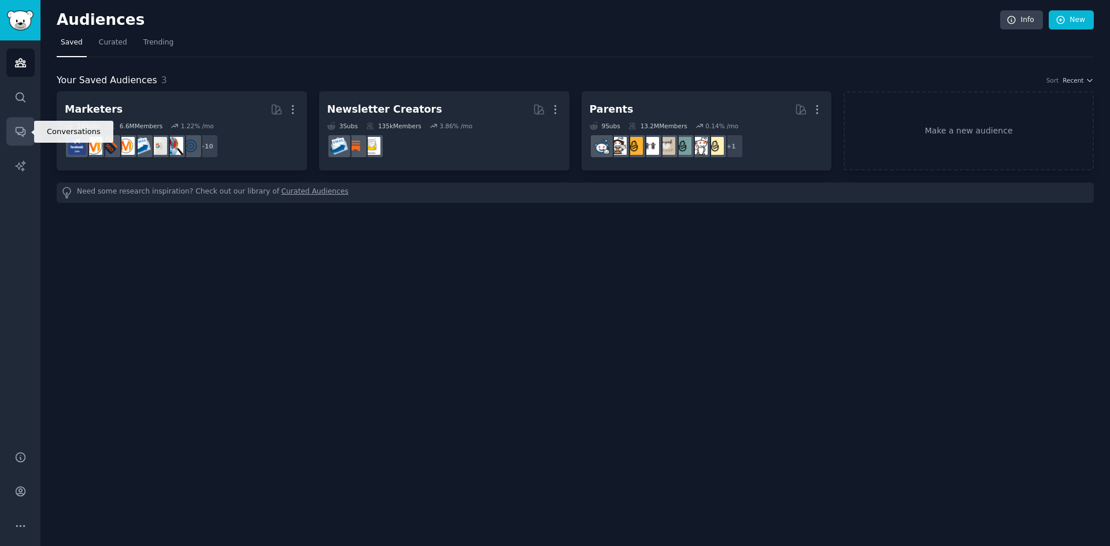
click at [17, 138] on link "Conversations" at bounding box center [20, 131] width 28 height 28
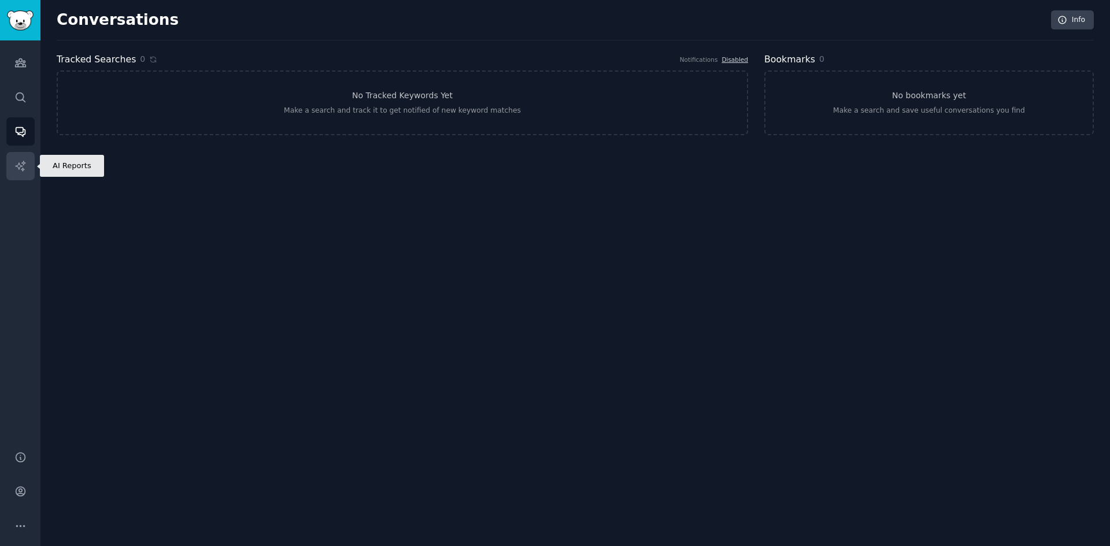
click at [23, 168] on icon "Sidebar" at bounding box center [20, 166] width 10 height 10
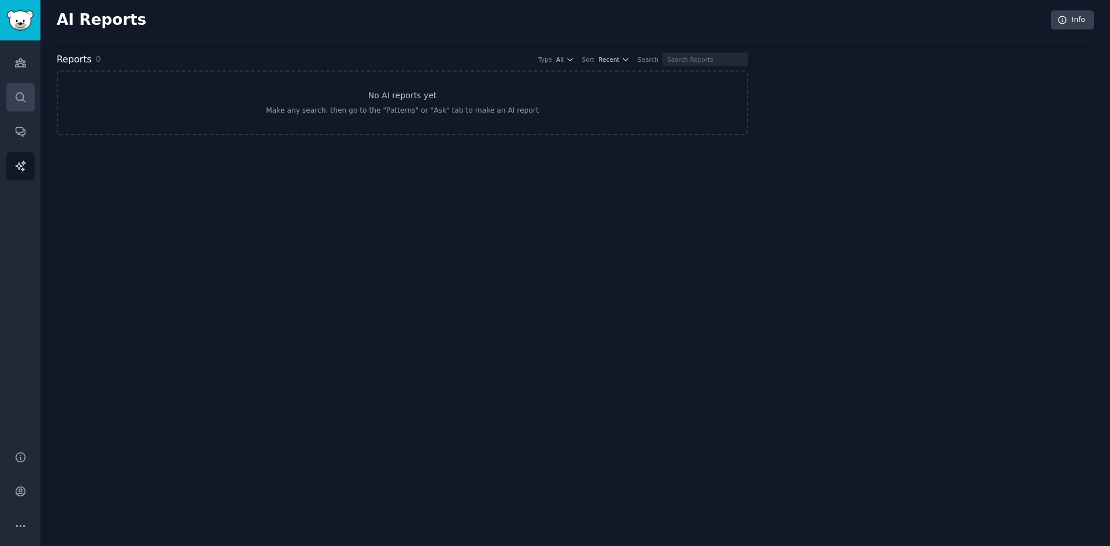
click at [19, 110] on link "Search" at bounding box center [20, 97] width 28 height 28
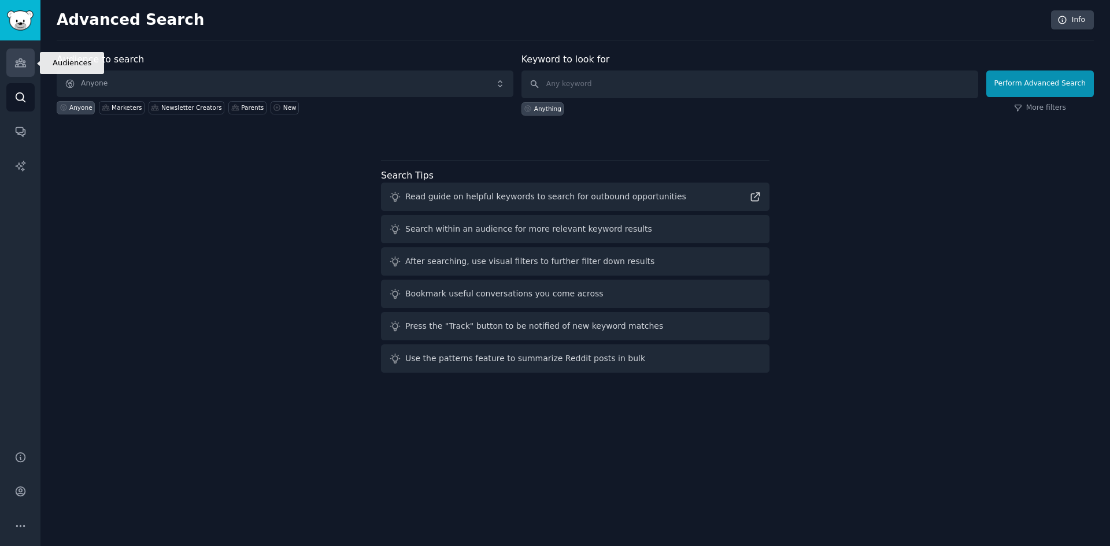
click at [13, 61] on link "Audiences" at bounding box center [20, 63] width 28 height 28
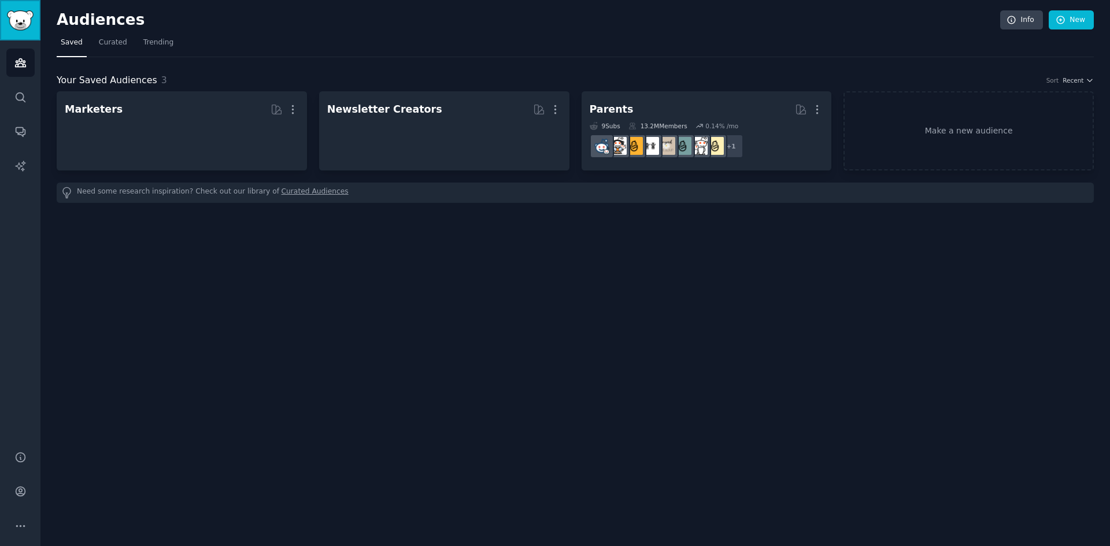
click at [20, 16] on img "Sidebar" at bounding box center [20, 20] width 27 height 20
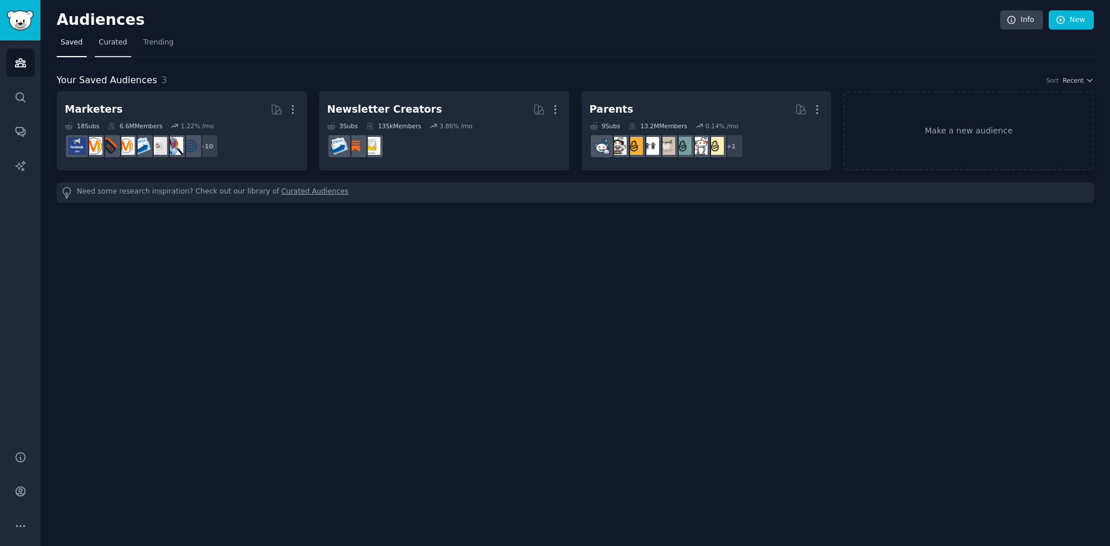
click at [127, 41] on link "Curated" at bounding box center [113, 46] width 36 height 24
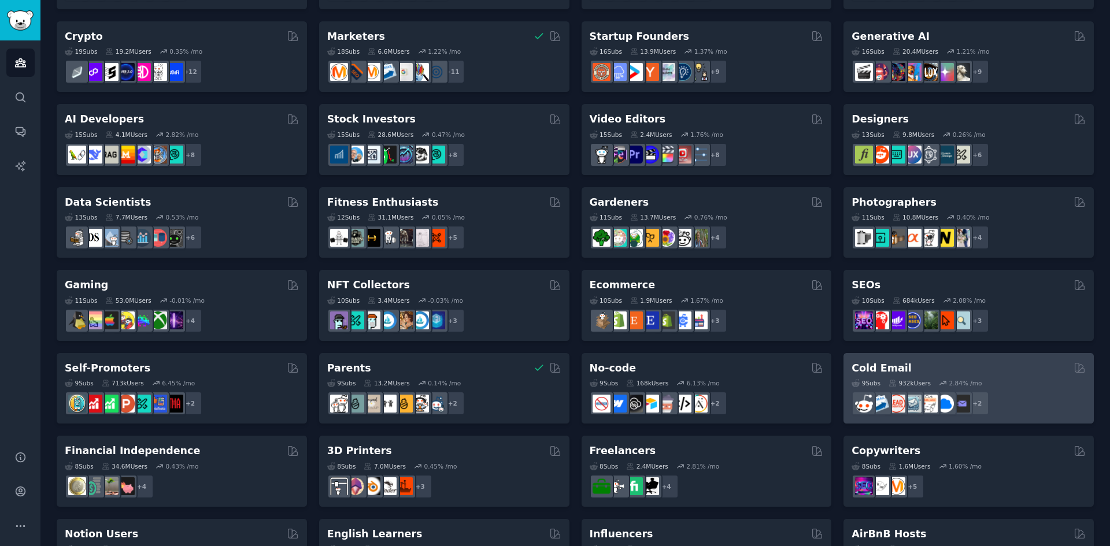
scroll to position [173, 0]
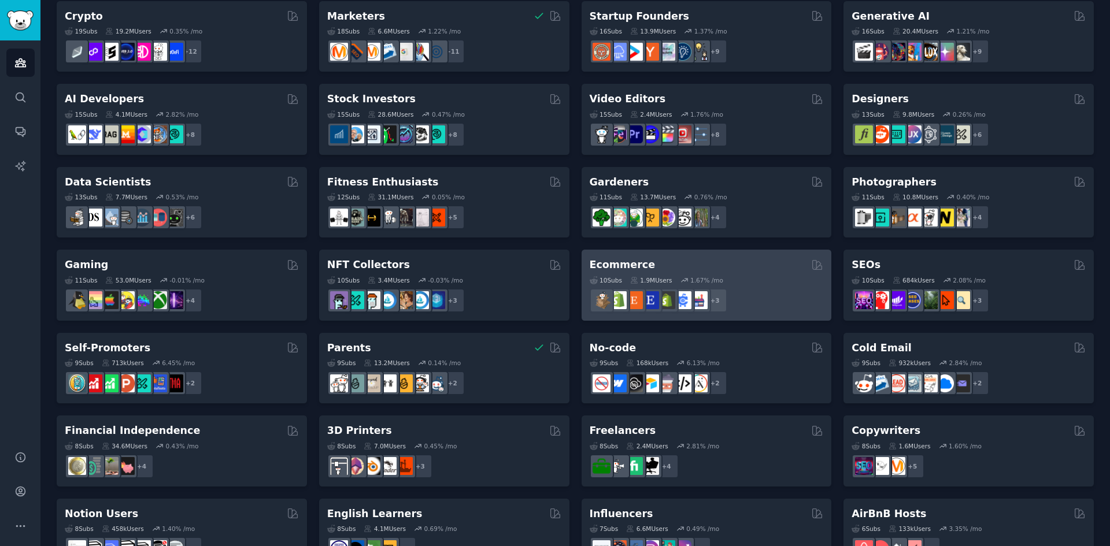
click at [716, 269] on div "Ecommerce" at bounding box center [707, 265] width 234 height 14
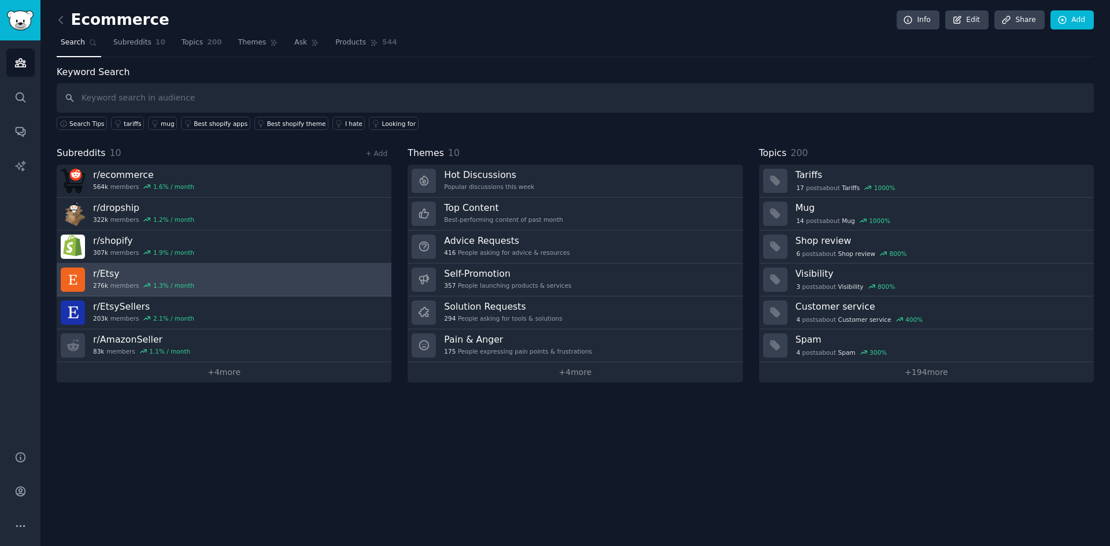
click at [221, 287] on link "r/ Etsy 276k members 1.3 % / month" at bounding box center [224, 280] width 335 height 33
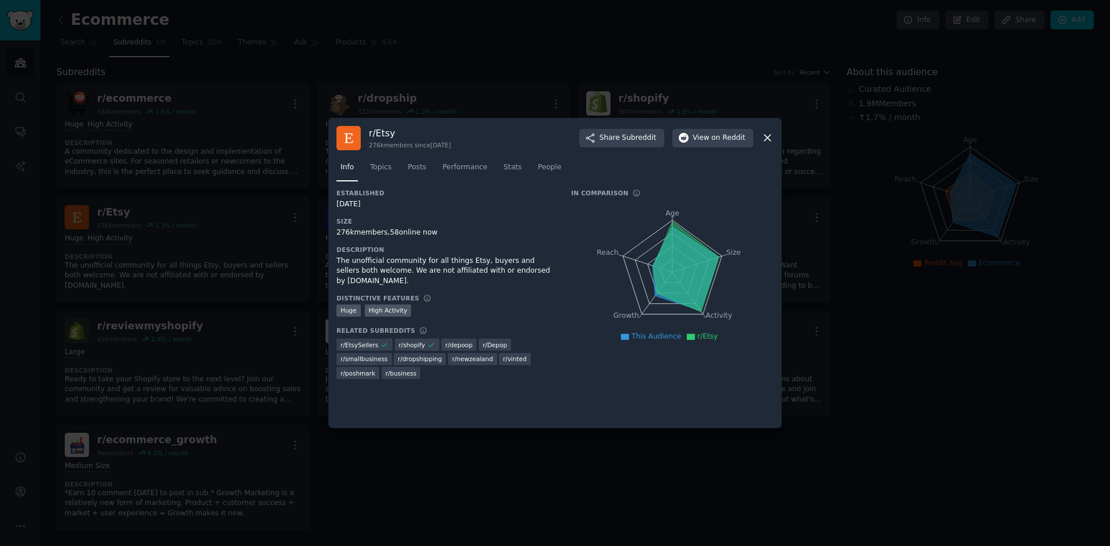
drag, startPoint x: 338, startPoint y: 235, endPoint x: 477, endPoint y: 235, distance: 138.8
click at [477, 235] on div "276k members, 58 online now" at bounding box center [445, 233] width 219 height 10
drag, startPoint x: 457, startPoint y: 232, endPoint x: 334, endPoint y: 231, distance: 123.2
click at [334, 231] on div "r/ Etsy 276k members since [DATE] Share Subreddit View on Reddit Info Topics Po…" at bounding box center [554, 273] width 453 height 311
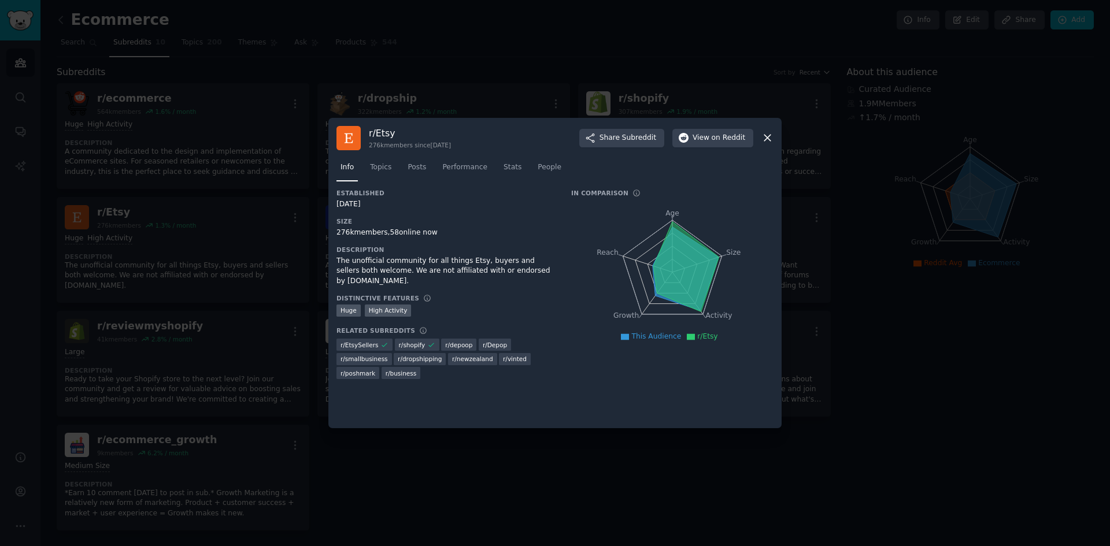
click at [494, 229] on div "276k members, 58 online now" at bounding box center [445, 233] width 219 height 10
drag, startPoint x: 345, startPoint y: 263, endPoint x: 532, endPoint y: 276, distance: 188.4
click at [532, 276] on div "The unofficial community for all things Etsy, buyers and sellers both welcome. …" at bounding box center [445, 271] width 219 height 31
click at [537, 283] on div "The unofficial community for all things Etsy, buyers and sellers both welcome. …" at bounding box center [445, 271] width 219 height 31
click at [768, 139] on icon at bounding box center [767, 138] width 6 height 6
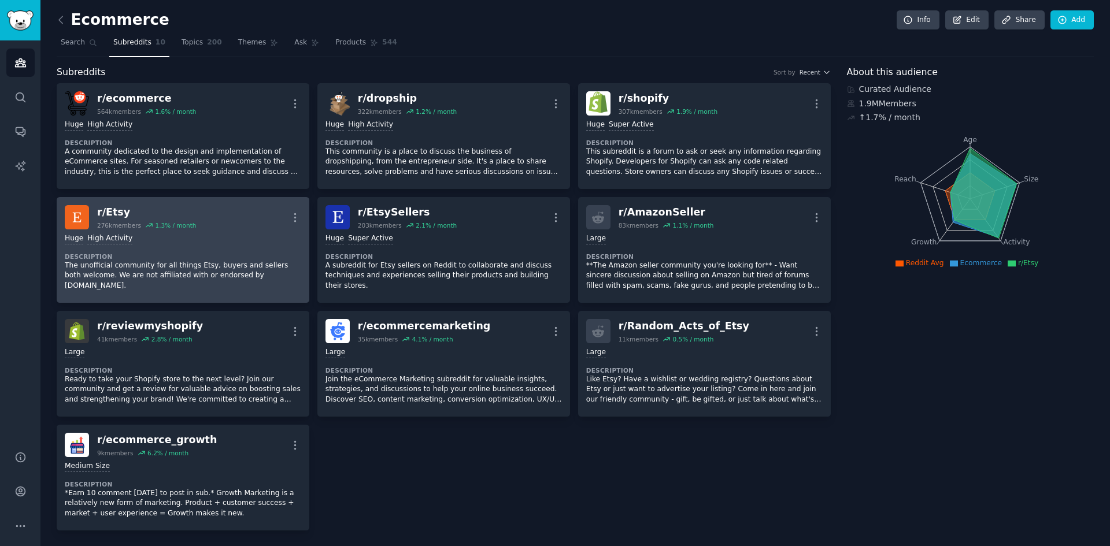
click at [212, 230] on div "Huge High Activity Description The unofficial community for all things Etsy, bu…" at bounding box center [183, 262] width 236 height 65
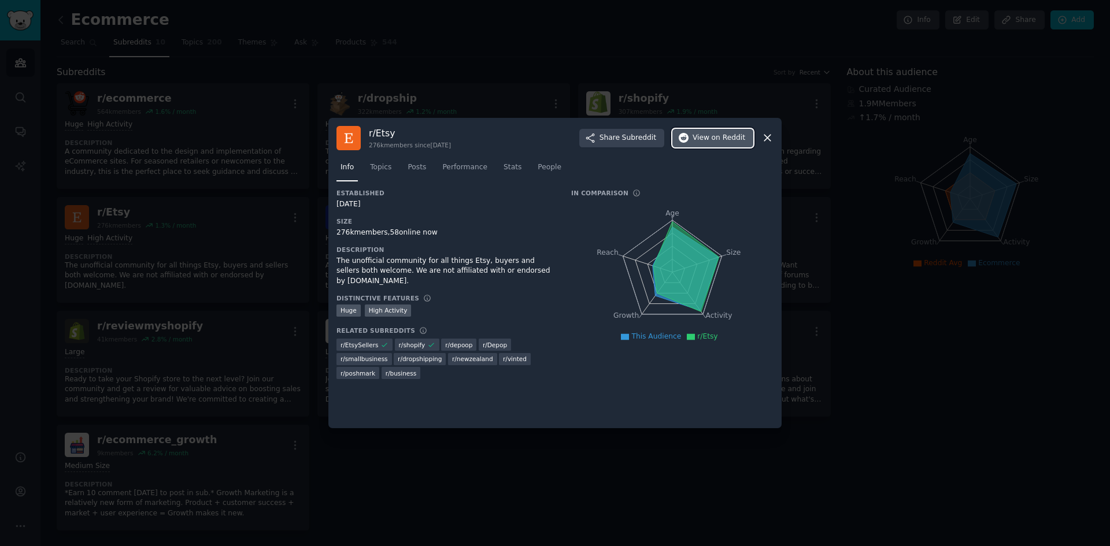
click at [715, 139] on span "on Reddit" at bounding box center [729, 138] width 34 height 10
click at [419, 168] on span "Posts" at bounding box center [417, 167] width 19 height 10
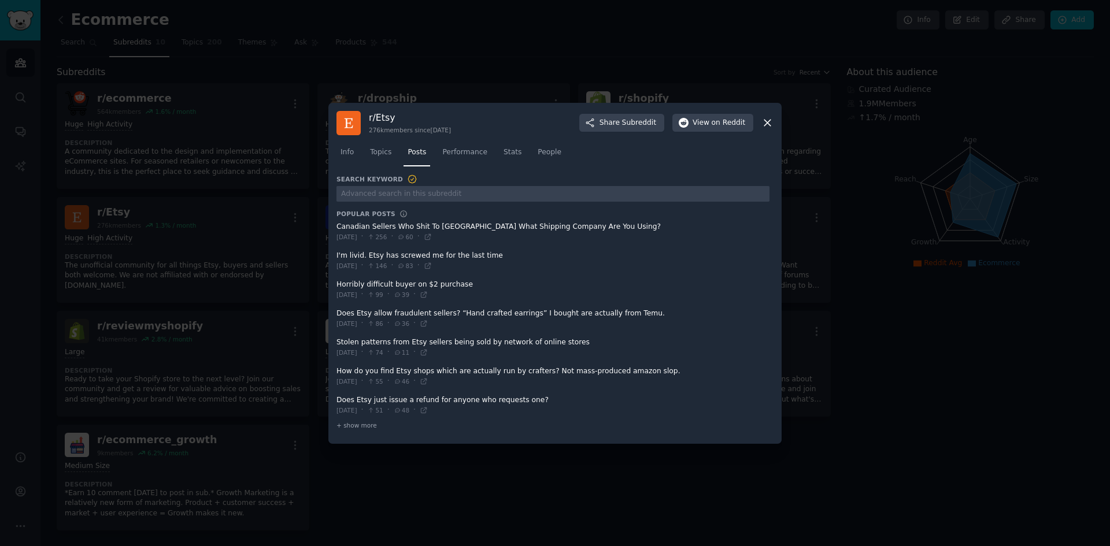
click at [764, 121] on icon at bounding box center [767, 123] width 12 height 12
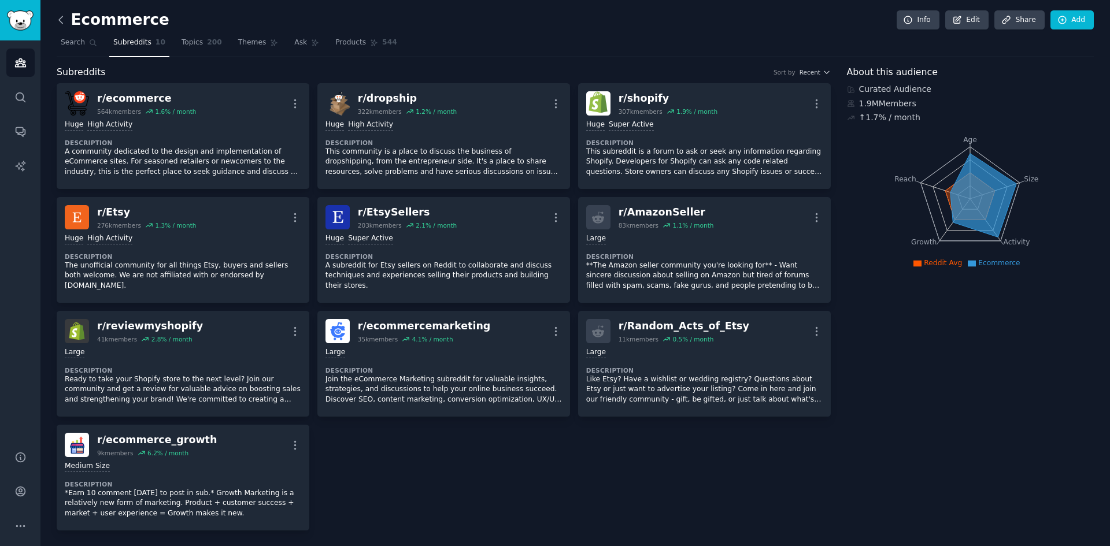
click at [60, 17] on icon at bounding box center [61, 20] width 12 height 12
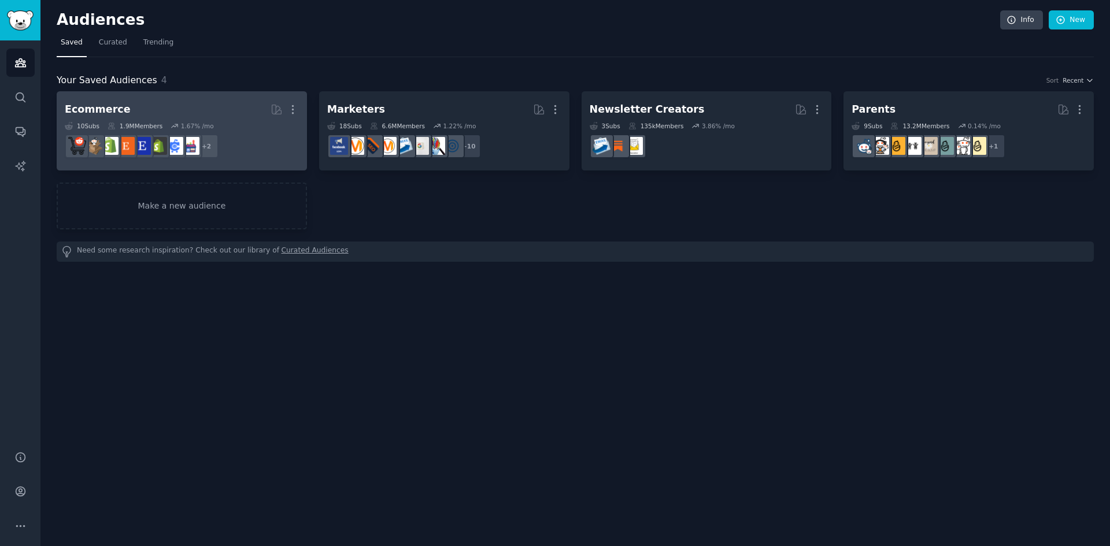
click at [225, 113] on h2 "Ecommerce More" at bounding box center [182, 109] width 234 height 20
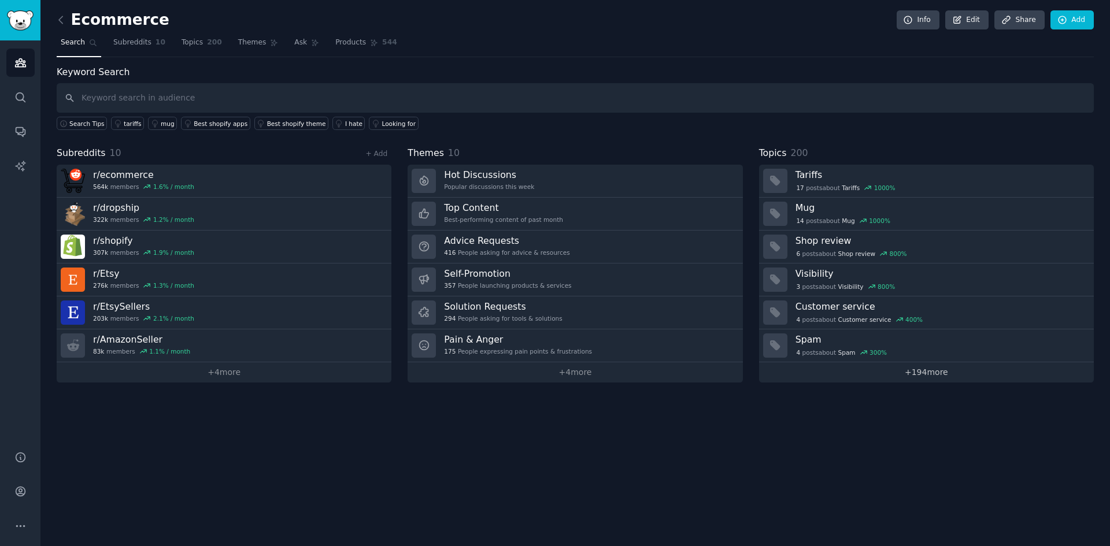
click at [933, 373] on link "+ 194 more" at bounding box center [926, 373] width 335 height 20
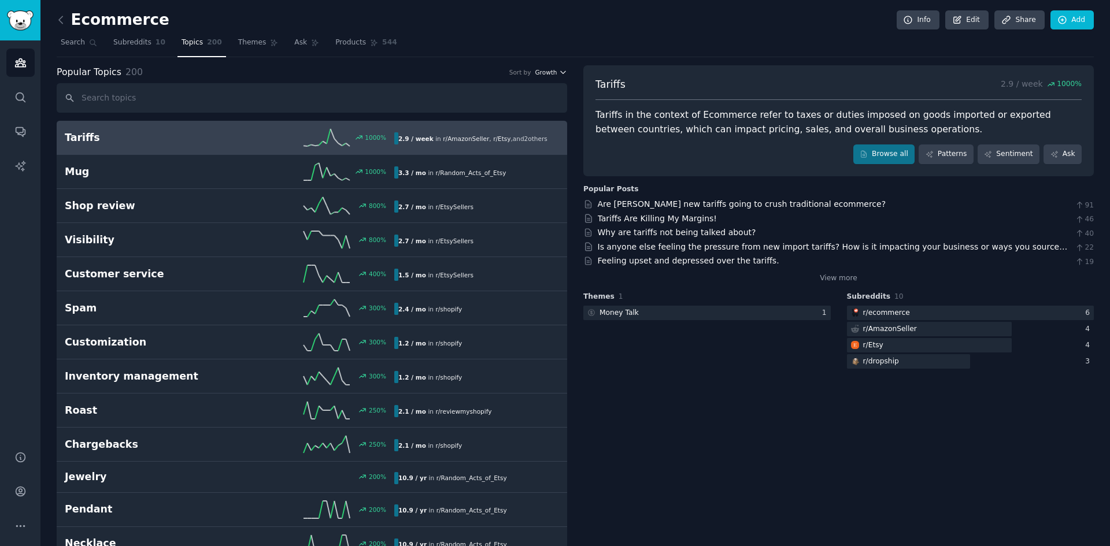
click at [553, 73] on span "Growth" at bounding box center [546, 72] width 22 height 8
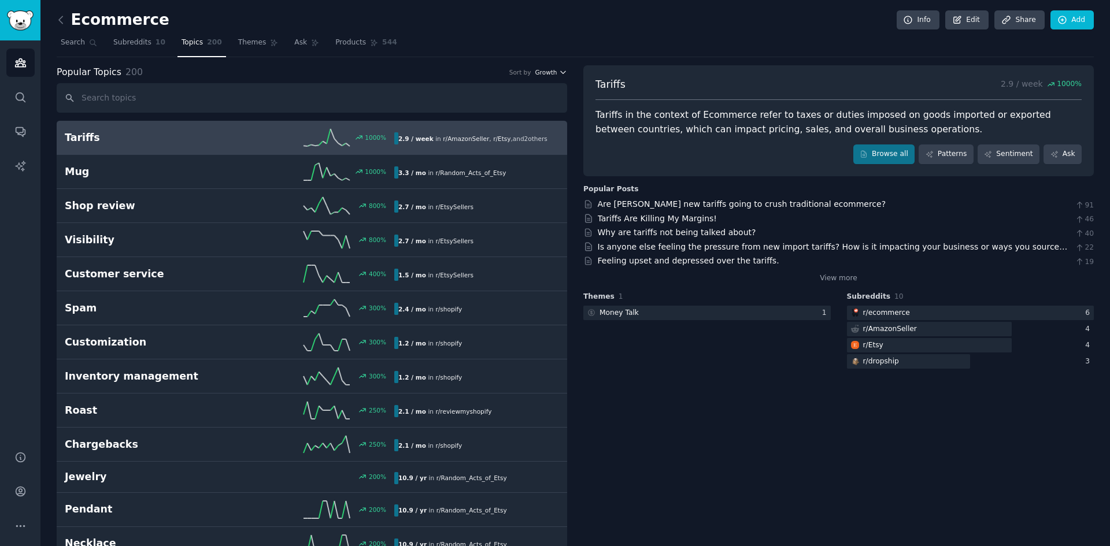
click at [556, 75] on button "Growth" at bounding box center [551, 72] width 32 height 8
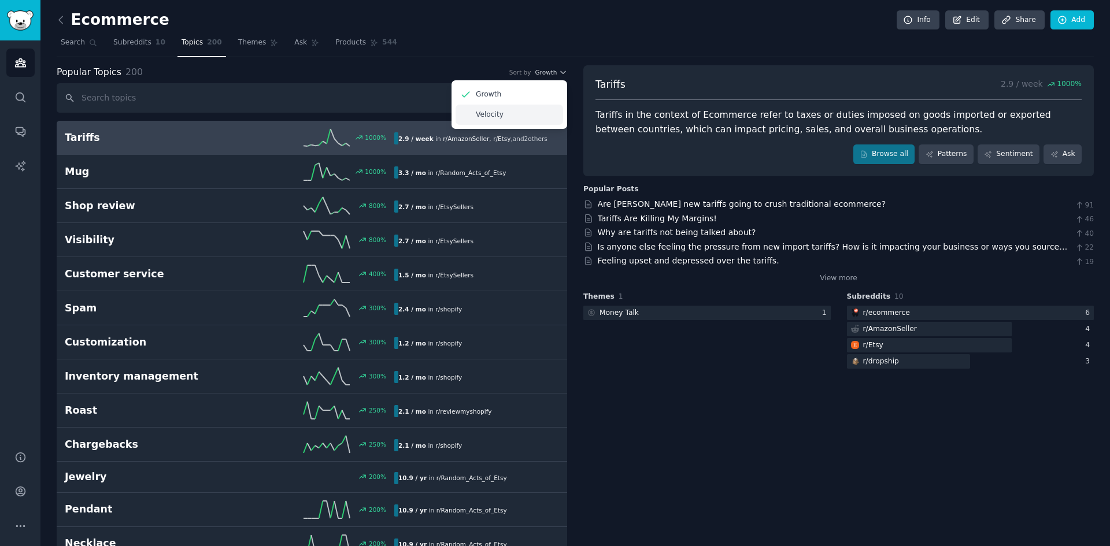
click at [517, 116] on div "Velocity" at bounding box center [510, 115] width 108 height 20
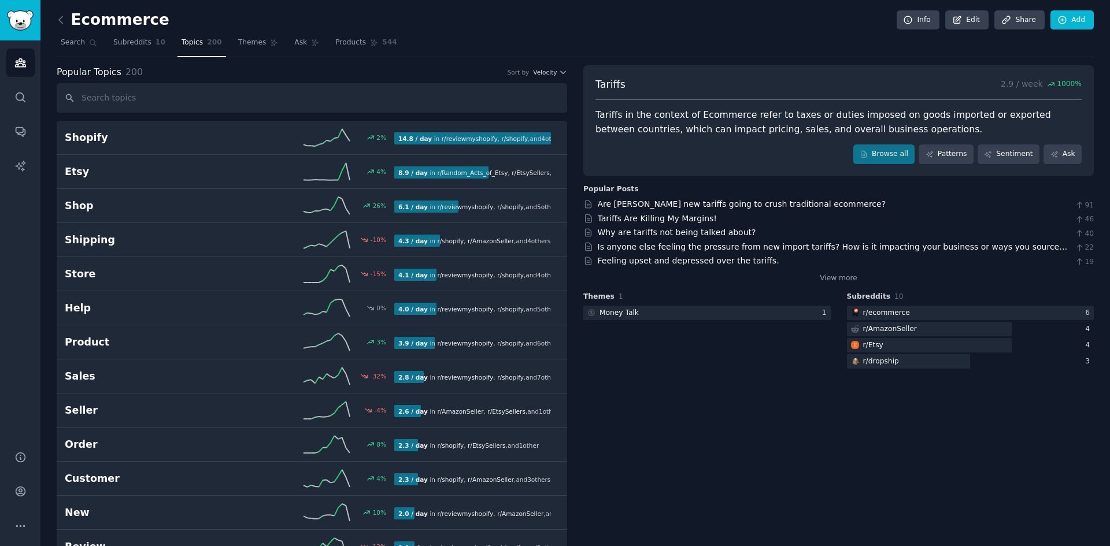
click at [547, 70] on span "Velocity" at bounding box center [545, 72] width 24 height 8
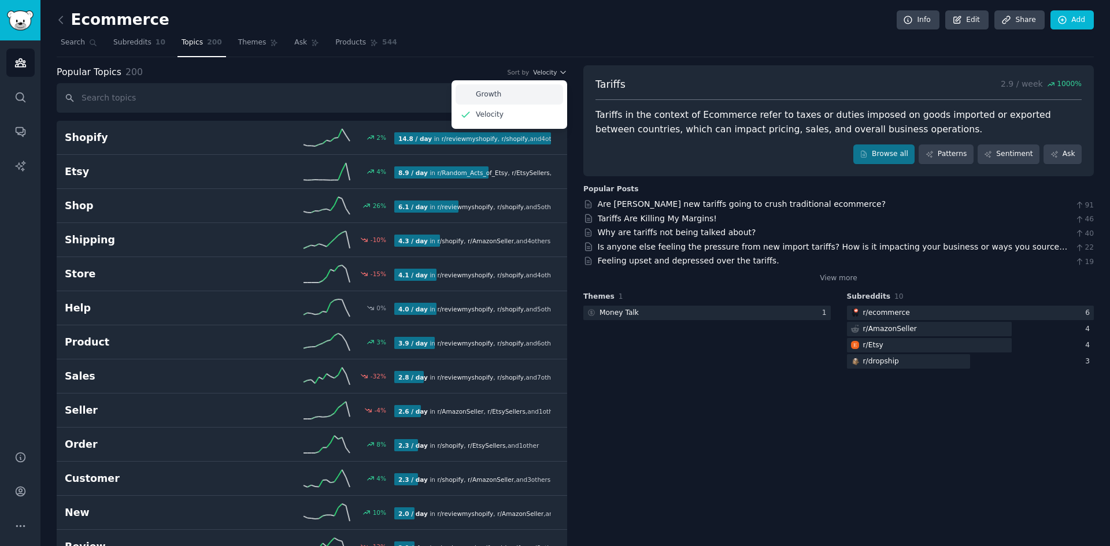
click at [509, 93] on div "Growth" at bounding box center [510, 94] width 108 height 20
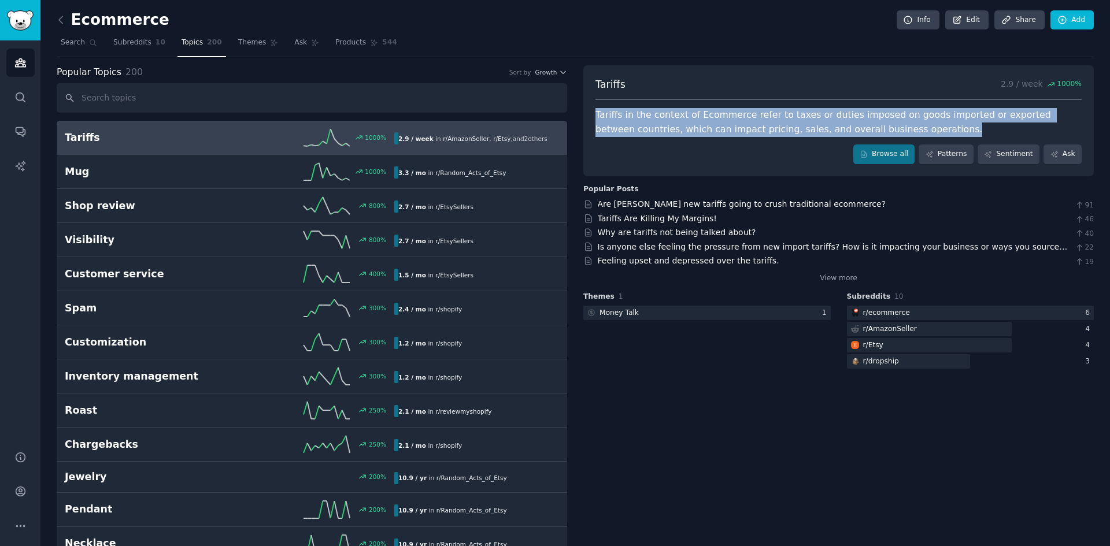
drag, startPoint x: 595, startPoint y: 113, endPoint x: 962, endPoint y: 127, distance: 367.4
click at [962, 127] on div "Tariffs in the context of Ecommerce refer to taxes or duties imposed on goods i…" at bounding box center [839, 122] width 486 height 28
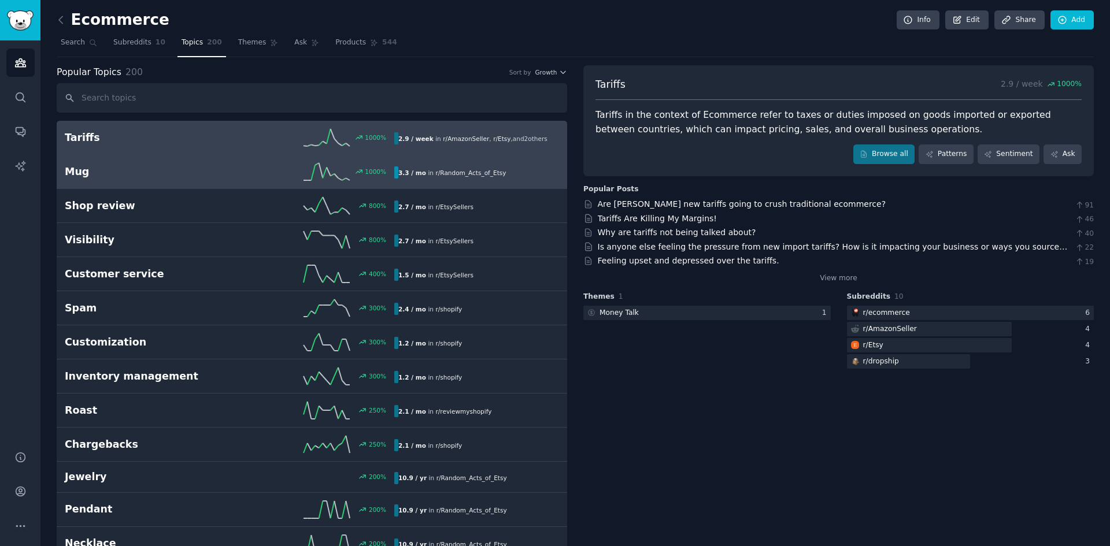
click at [146, 178] on h2 "Mug" at bounding box center [147, 172] width 165 height 14
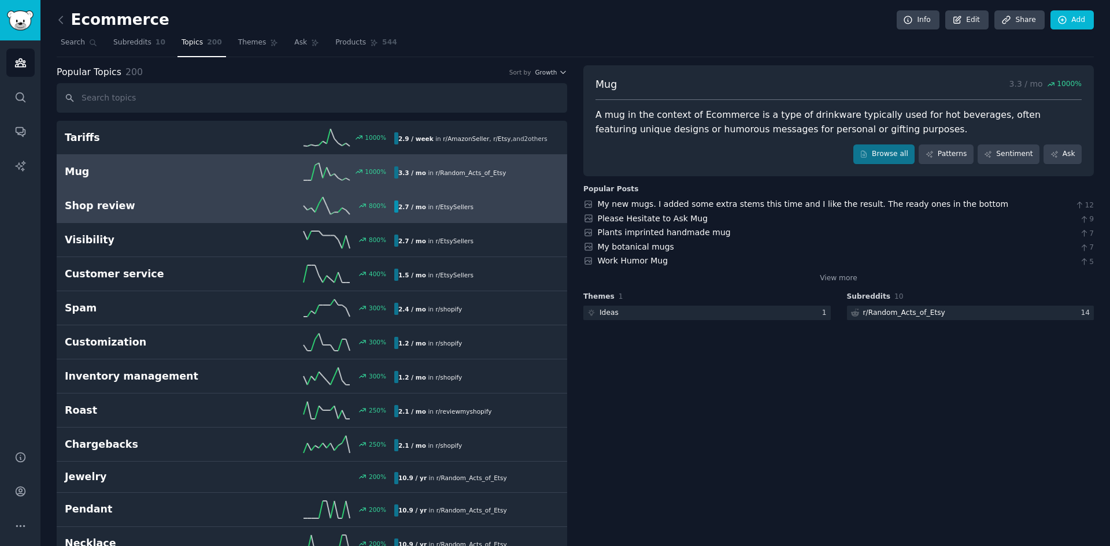
click at [208, 215] on link "Shop review 800 % 2.7 / mo in r/ EtsySellers" at bounding box center [312, 206] width 511 height 34
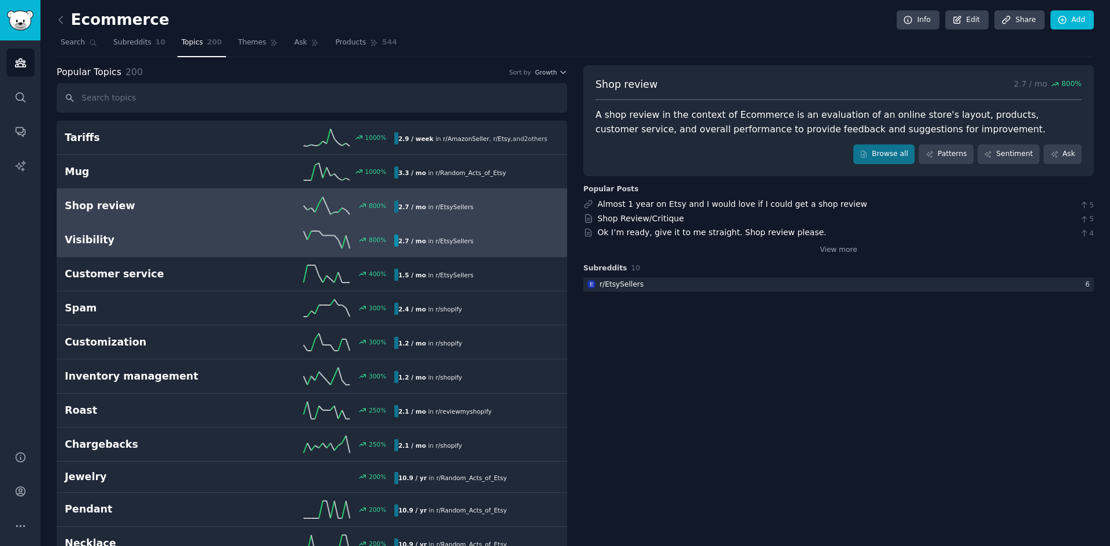
click at [205, 244] on h2 "Visibility" at bounding box center [147, 240] width 165 height 14
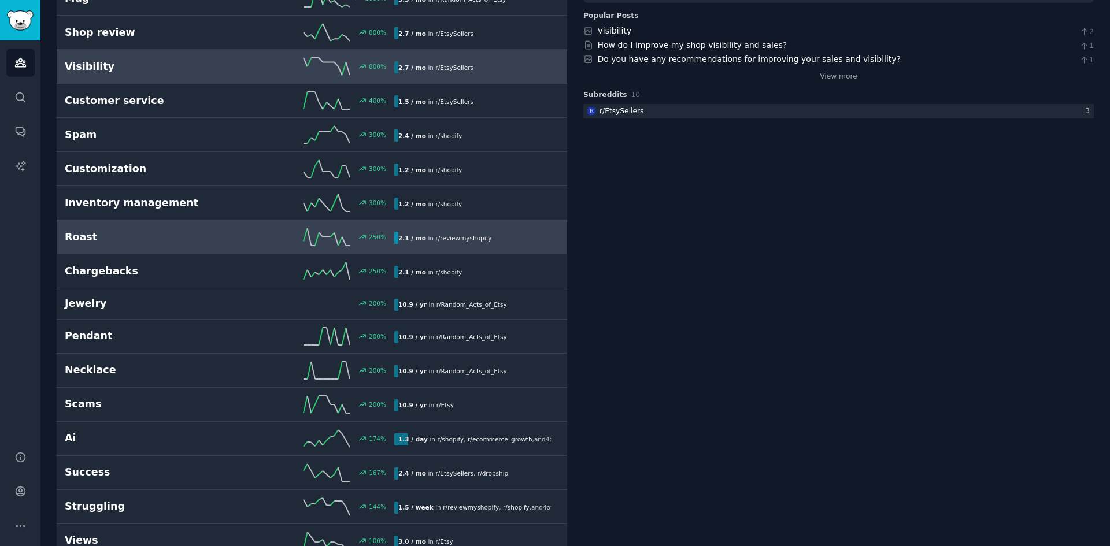
click at [204, 244] on h2 "Roast" at bounding box center [147, 237] width 165 height 14
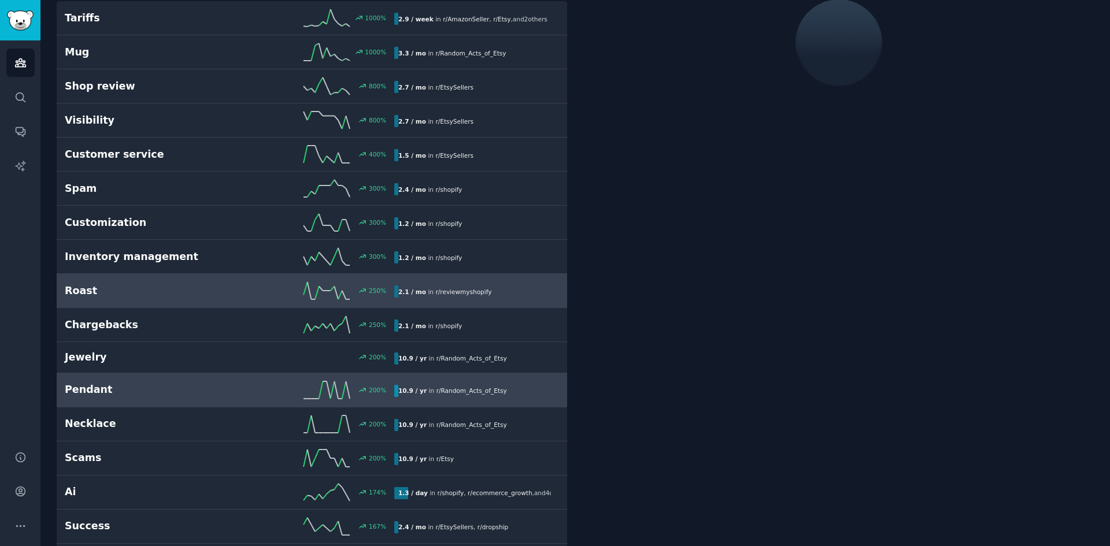
scroll to position [239, 0]
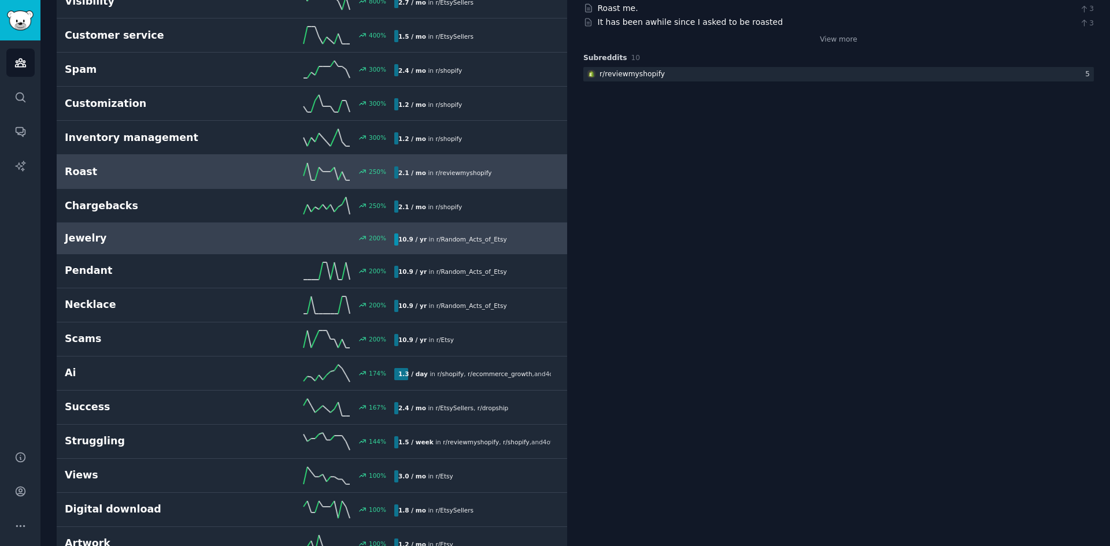
click at [224, 241] on h2 "Jewelry" at bounding box center [147, 238] width 165 height 14
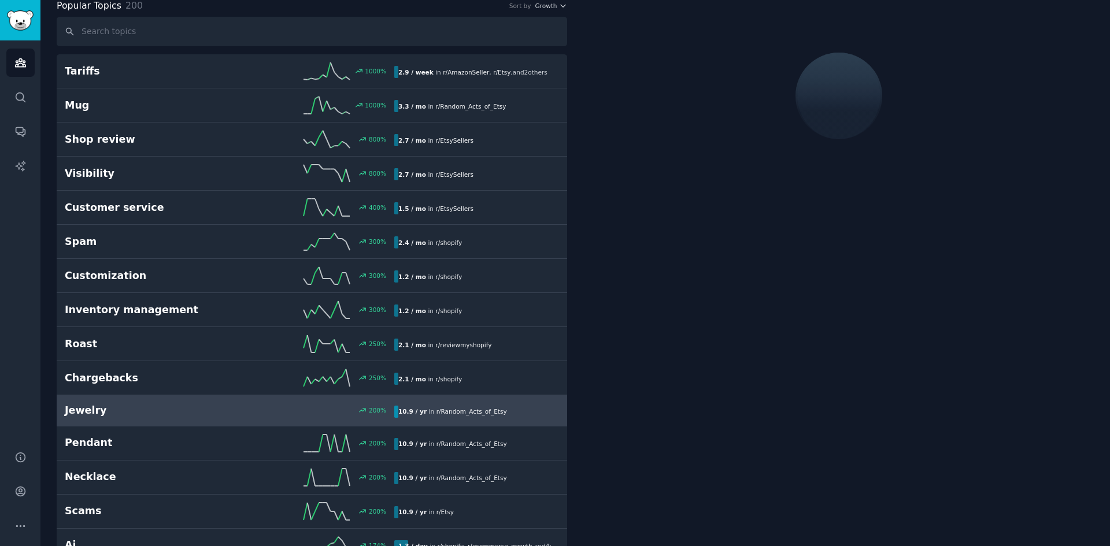
scroll to position [65, 0]
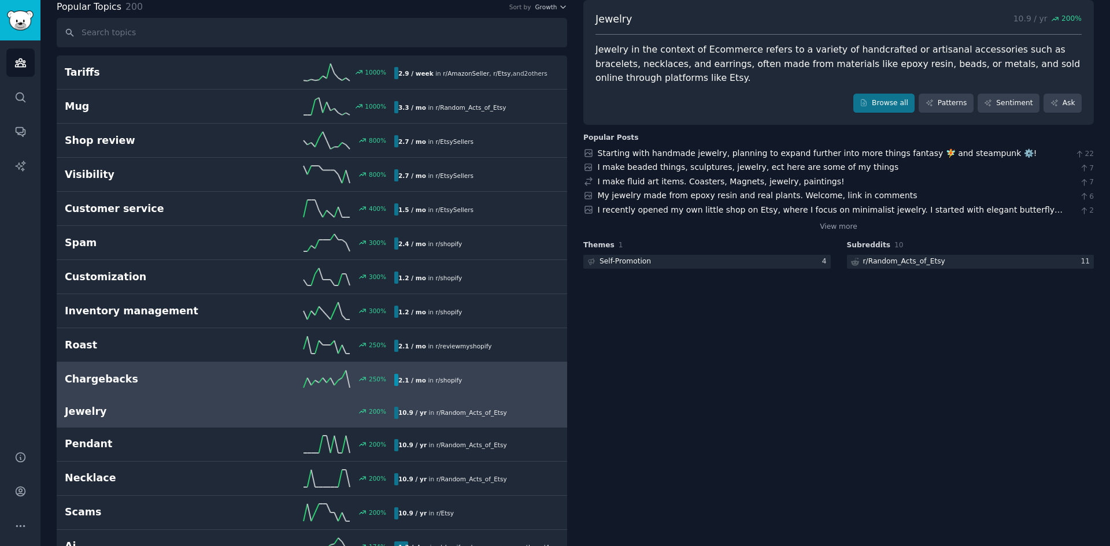
click at [230, 384] on div "250 %" at bounding box center [312, 379] width 165 height 17
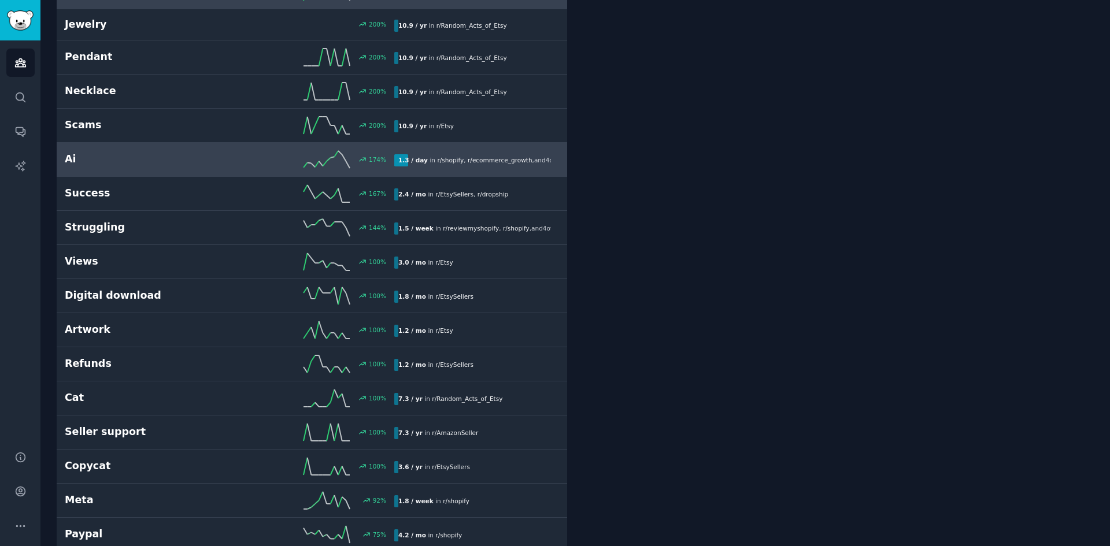
scroll to position [470, 0]
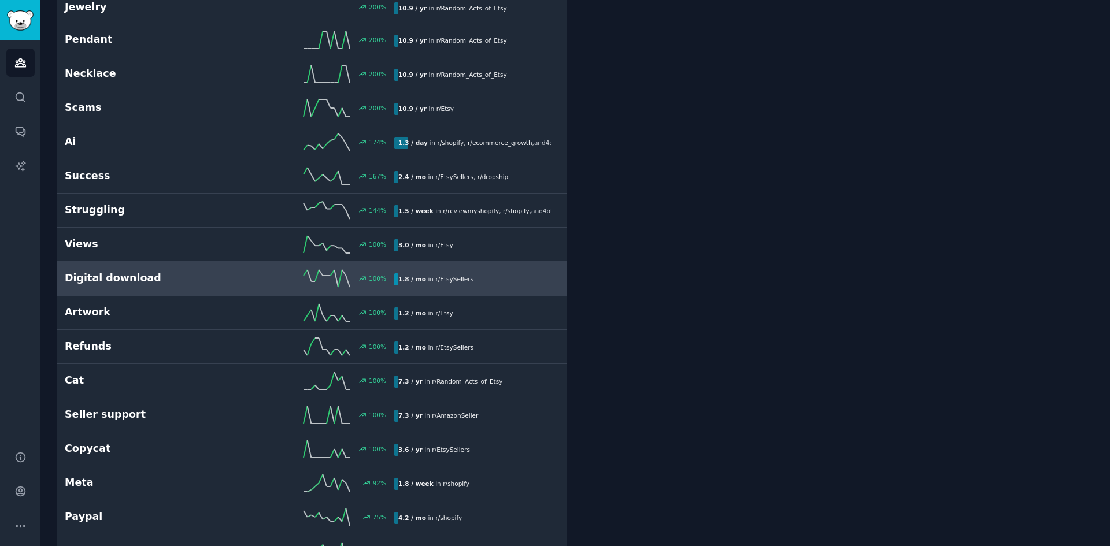
click at [259, 283] on div "100 %" at bounding box center [312, 278] width 165 height 17
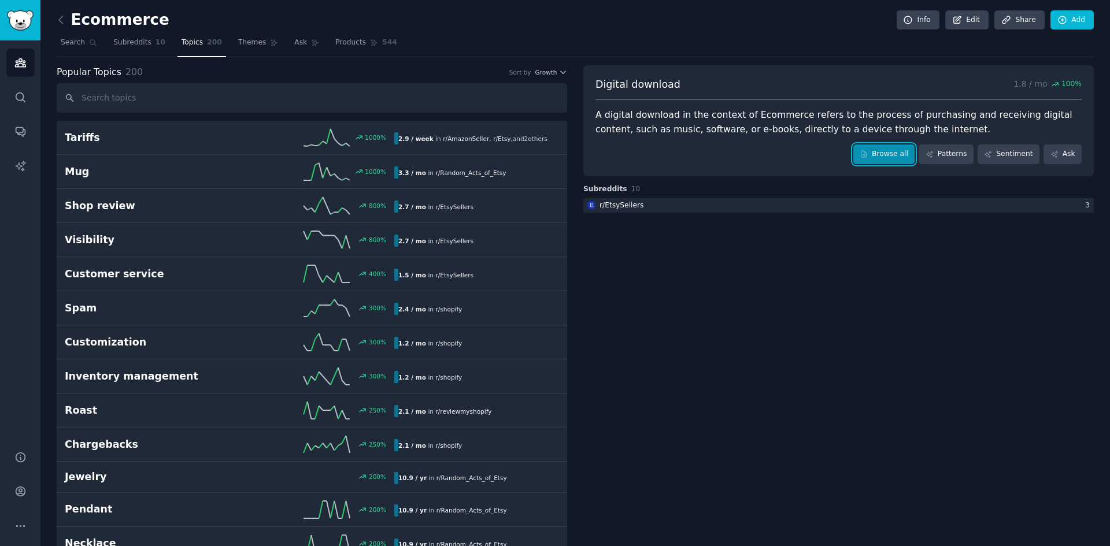
click at [889, 157] on link "Browse all" at bounding box center [884, 155] width 62 height 20
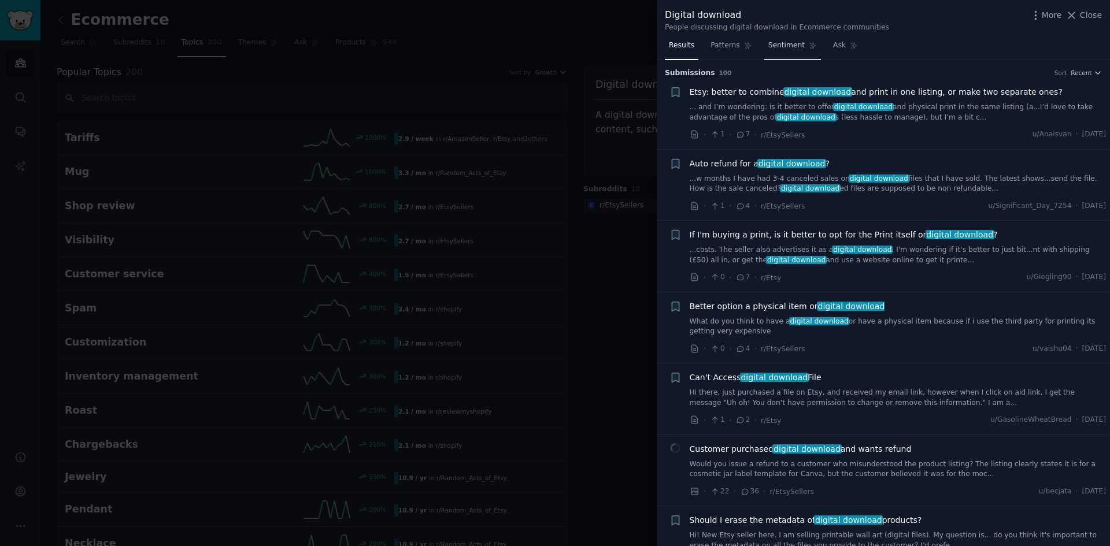
click at [809, 48] on icon at bounding box center [813, 46] width 8 height 8
